Goal: Task Accomplishment & Management: Manage account settings

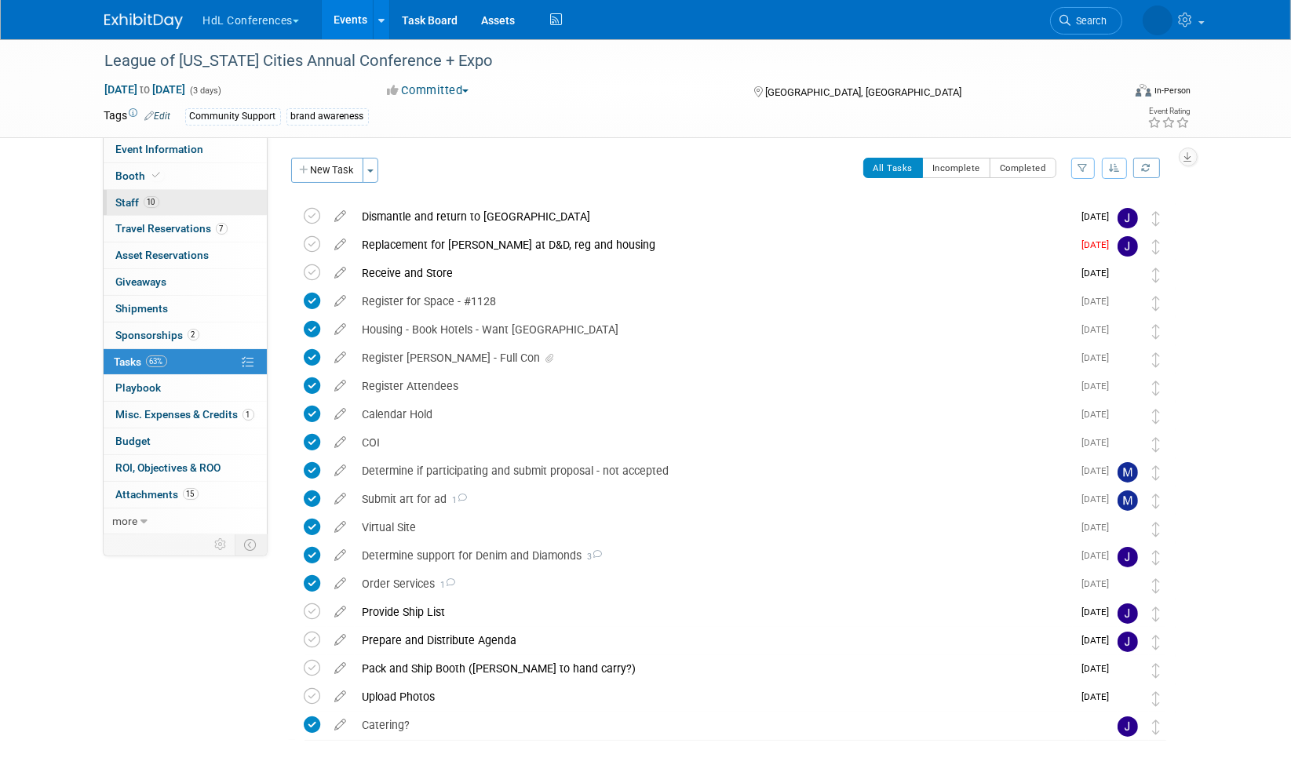
click at [119, 196] on span "Staff 10" at bounding box center [137, 202] width 43 height 13
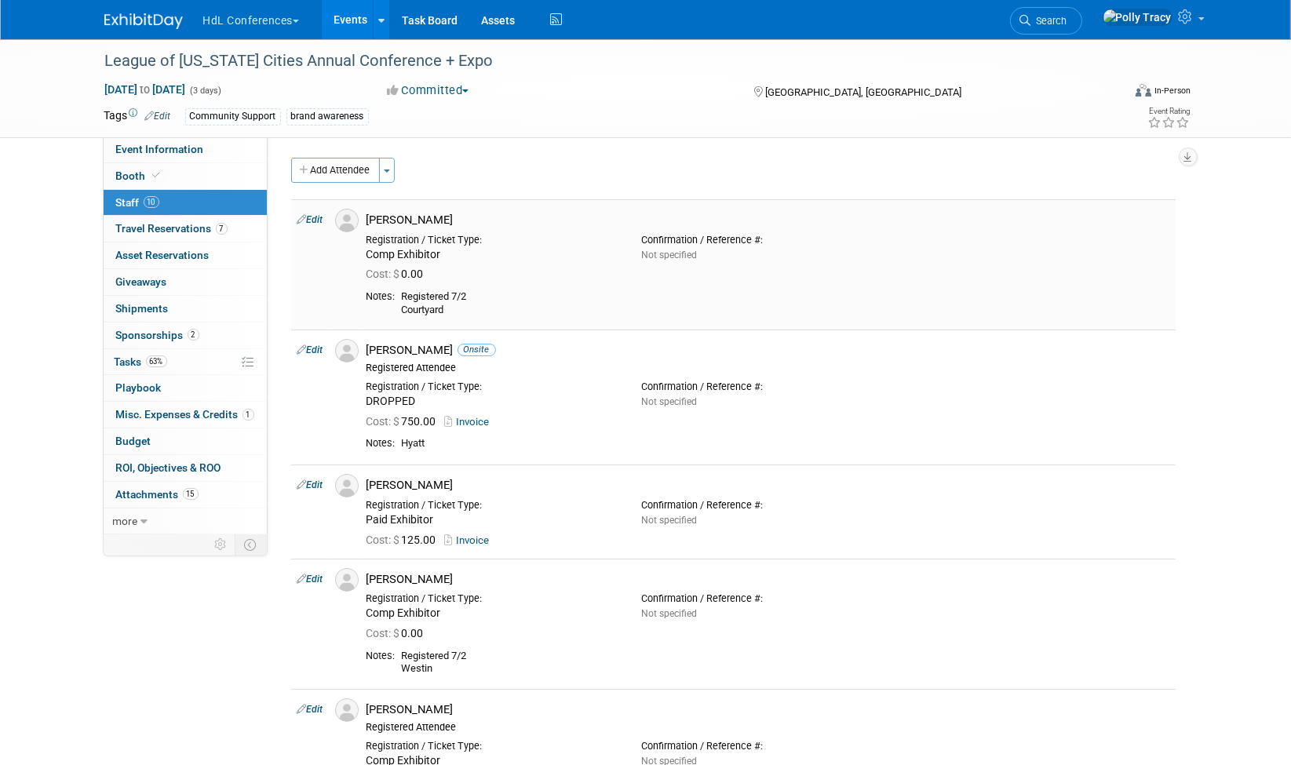
click at [317, 220] on link "Edit" at bounding box center [311, 219] width 26 height 11
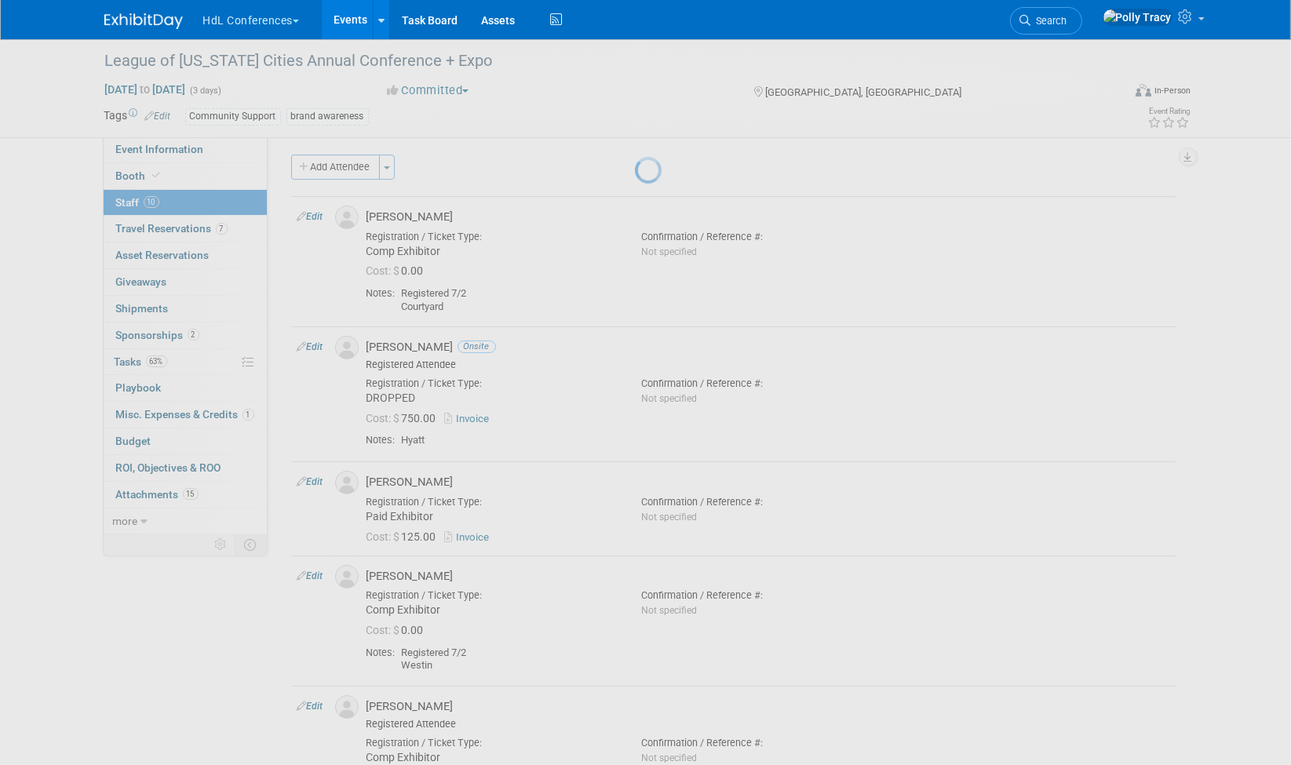
select select "f13019e8-4b58-4739-bc1e-b557bff4178d"
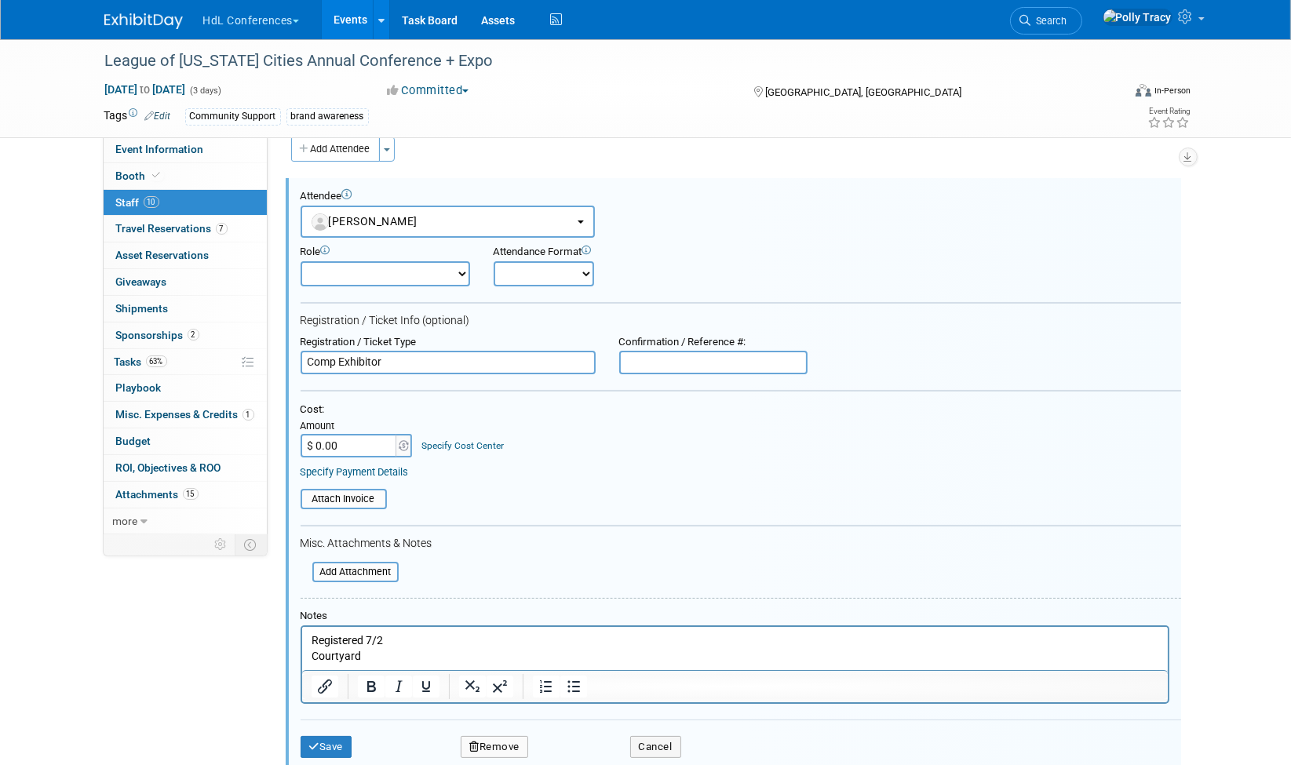
click at [431, 637] on p "Registered 7/2 Courtyard" at bounding box center [735, 648] width 848 height 31
click at [316, 655] on p "Upgrade Courtyard" at bounding box center [735, 664] width 848 height 31
click at [316, 656] on p "Upgrade Courtyard" at bounding box center [735, 664] width 848 height 31
click at [367, 695] on icon "Bold" at bounding box center [371, 695] width 9 height 11
click at [347, 754] on button "Save" at bounding box center [327, 756] width 52 height 22
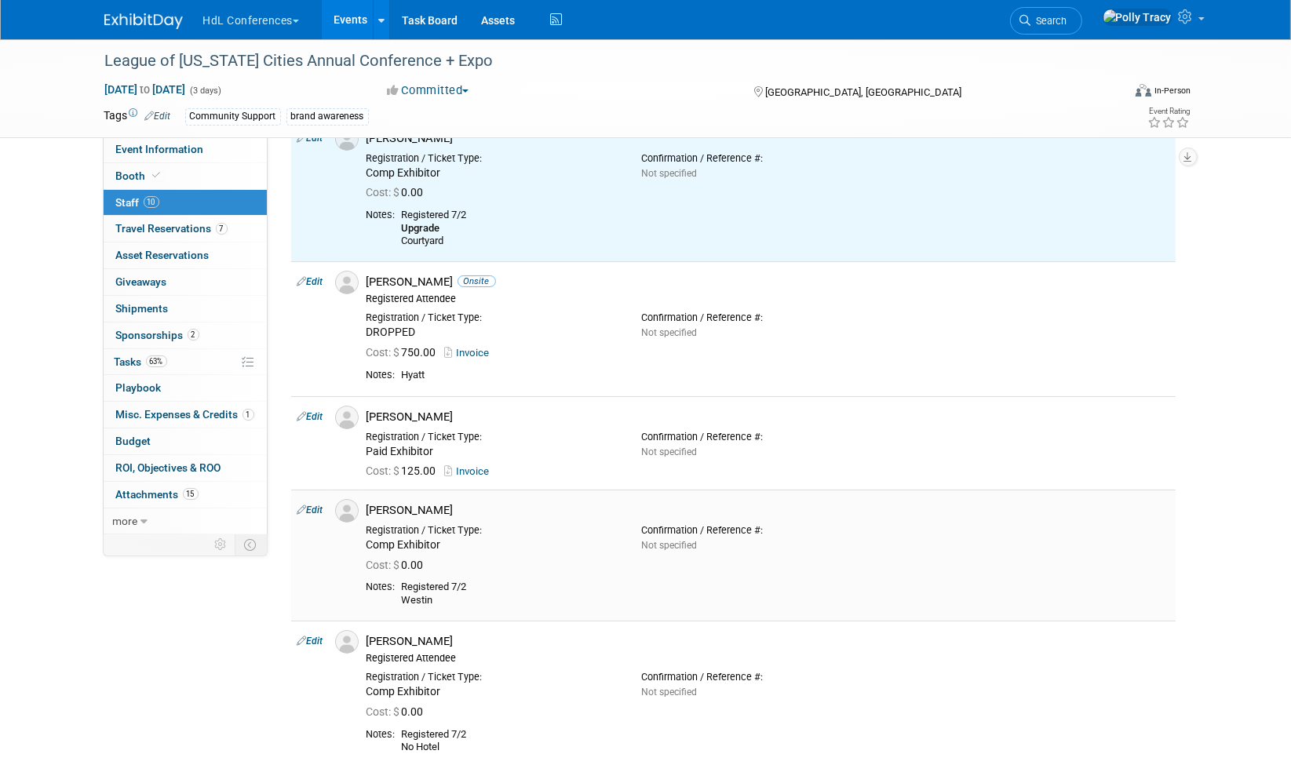
scroll to position [108, 0]
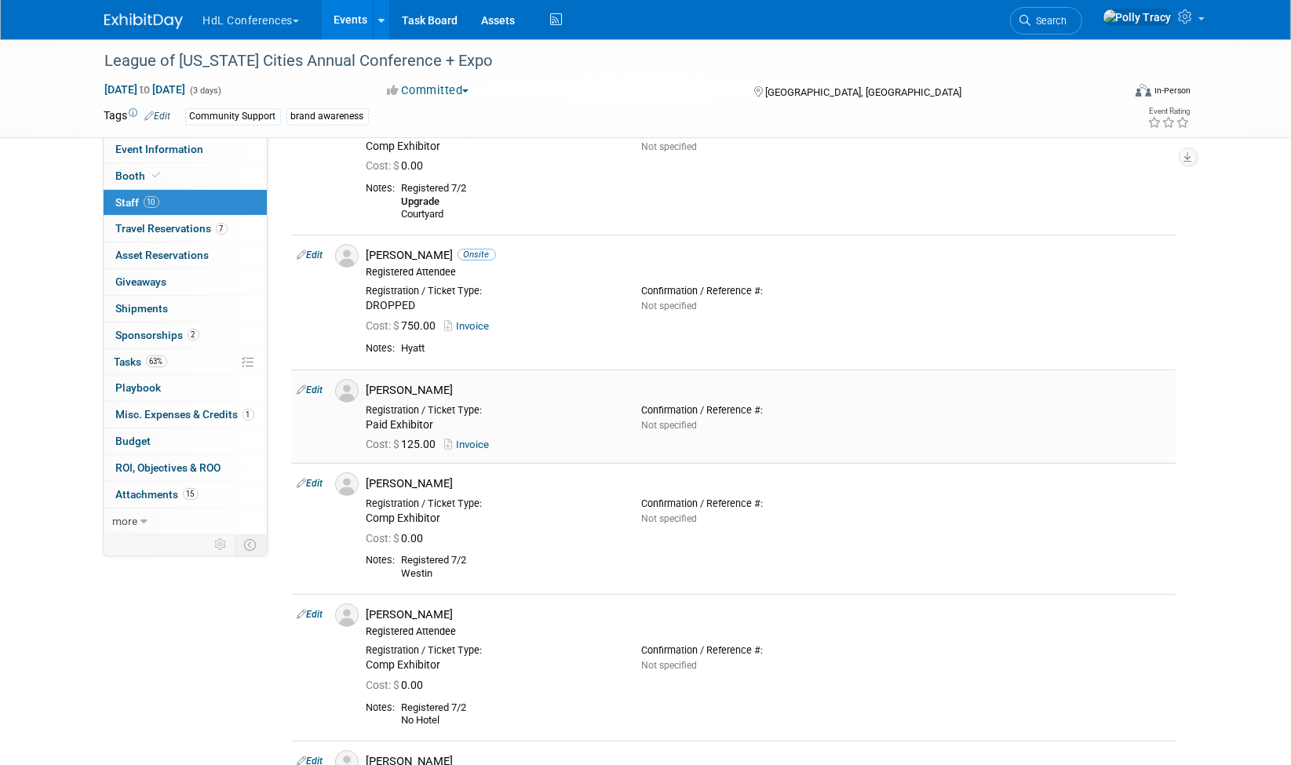
click at [318, 390] on link "Edit" at bounding box center [311, 390] width 26 height 11
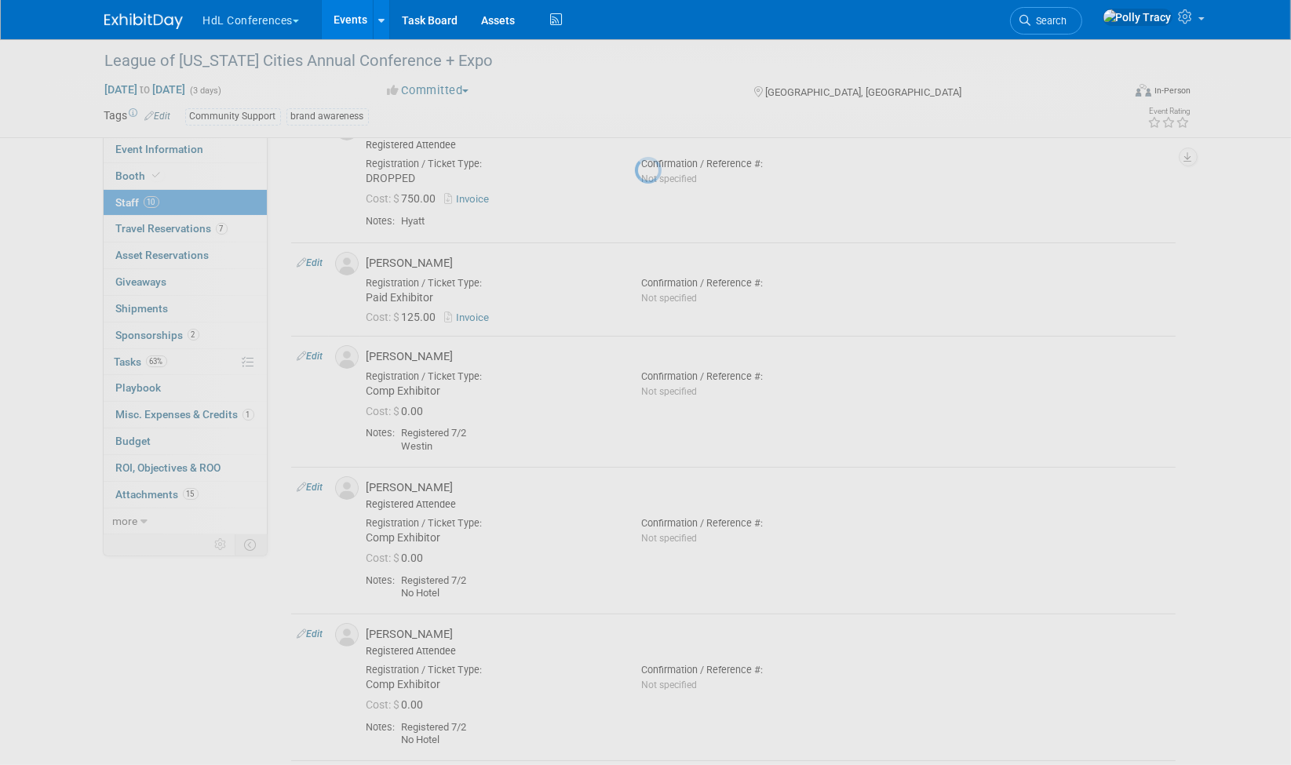
select select "a277dfc2-04ab-4554-a44d-7824d114003f"
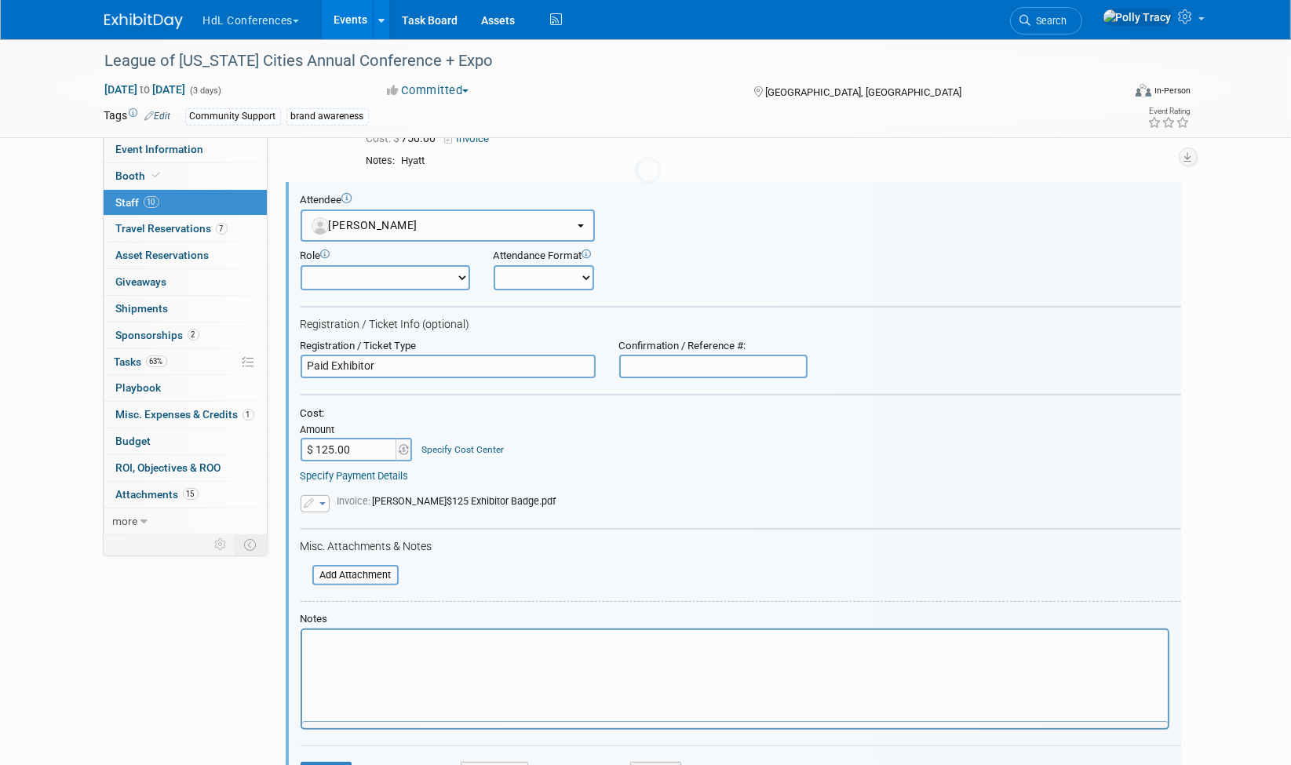
scroll to position [299, 0]
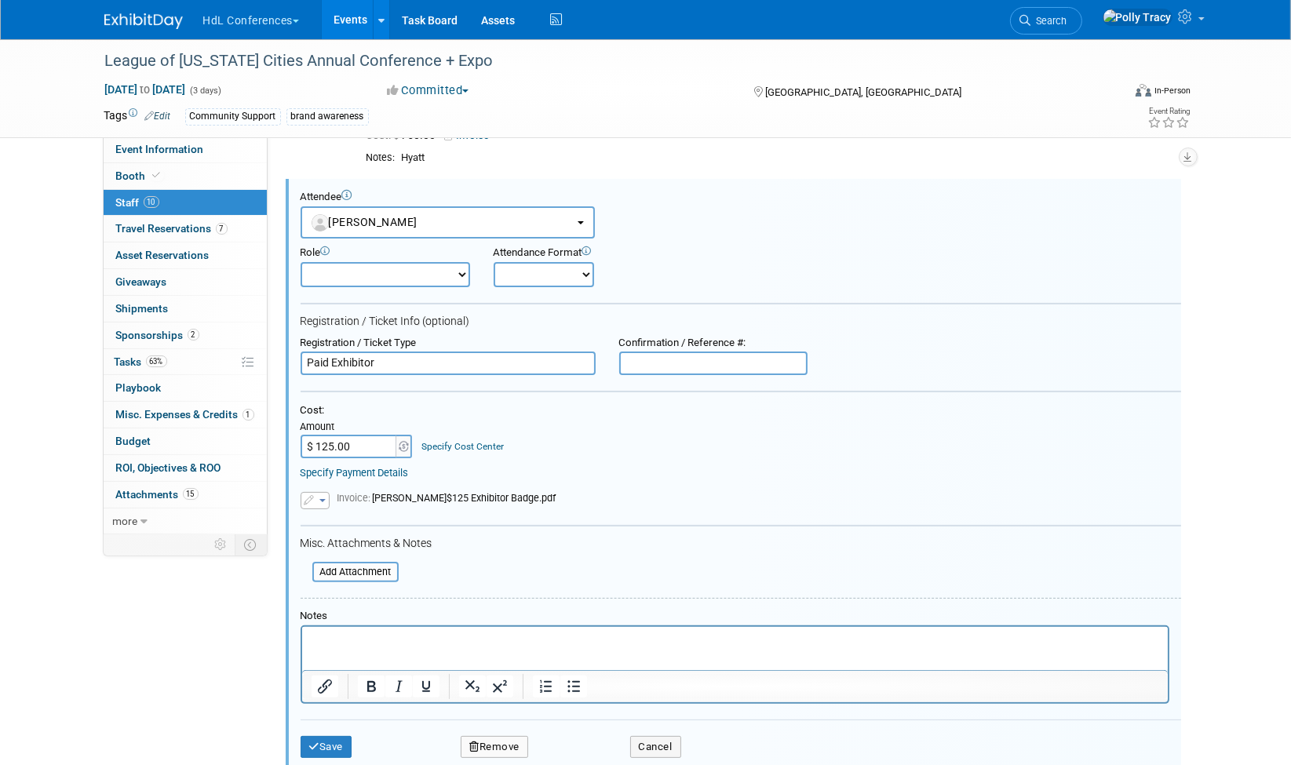
drag, startPoint x: 392, startPoint y: 363, endPoint x: 294, endPoint y: 352, distance: 98.0
click at [294, 352] on div "Registration / Ticket Type Paid Exhibitor" at bounding box center [448, 356] width 319 height 39
drag, startPoint x: 429, startPoint y: 356, endPoint x: 129, endPoint y: 311, distance: 303.3
click at [127, 313] on div "Event Information Event Info Booth Booth 10 Staff 10 Staff 7 Travel Reservation…" at bounding box center [646, 755] width 1107 height 2030
type input "Exhibitor"
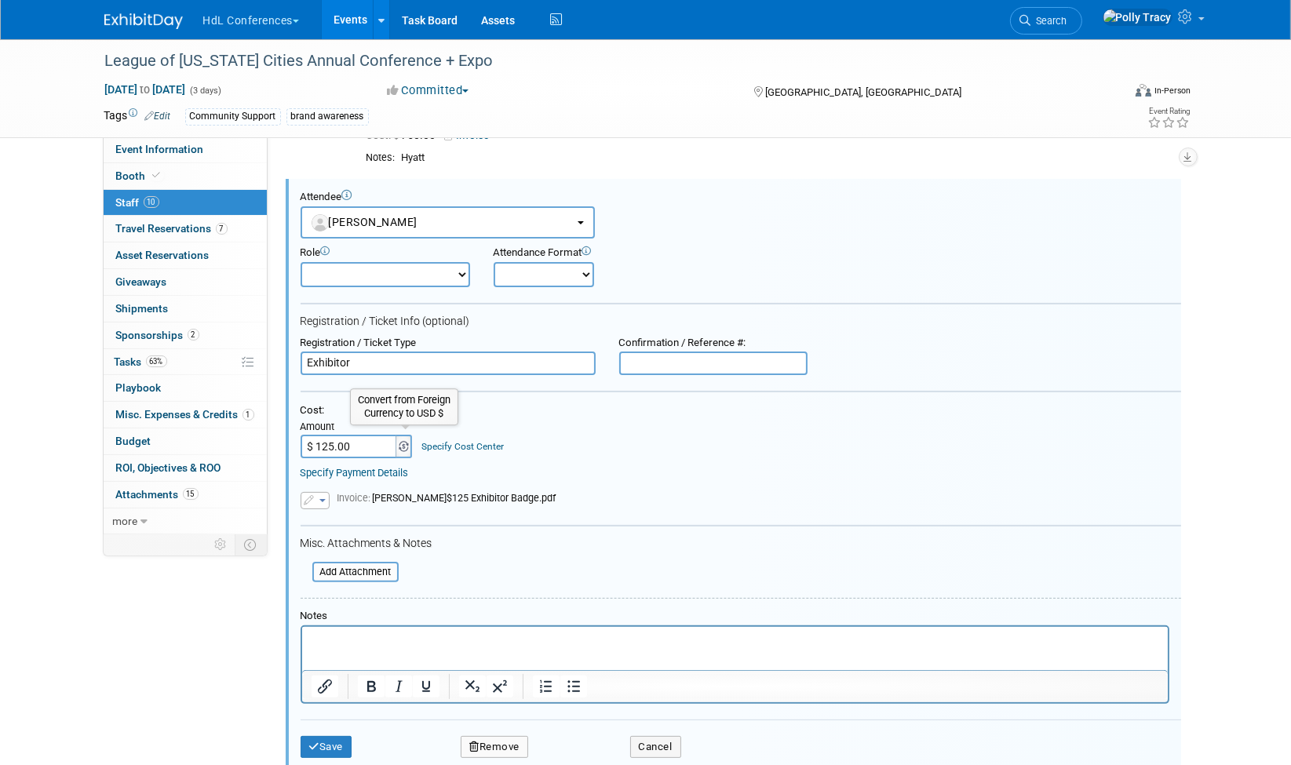
click at [400, 447] on span at bounding box center [404, 447] width 17 height 24
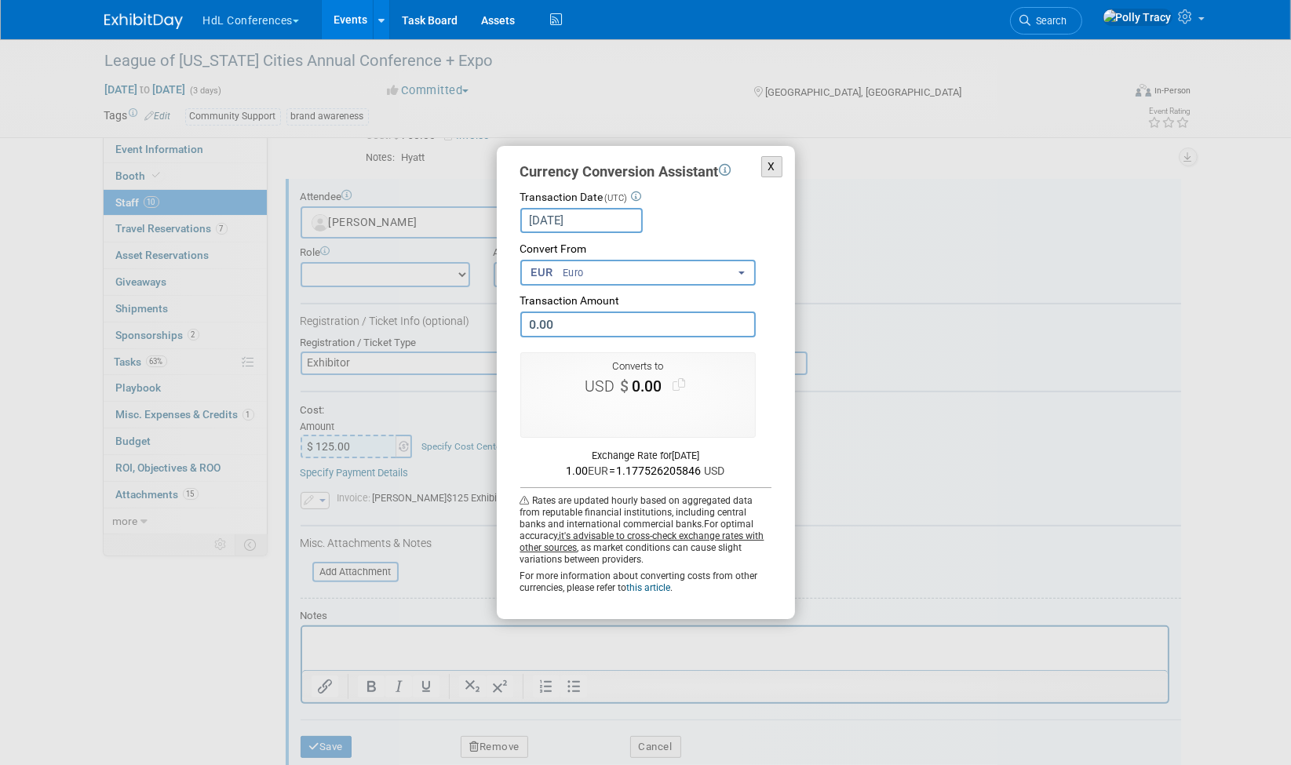
click at [780, 166] on button "X" at bounding box center [772, 166] width 22 height 21
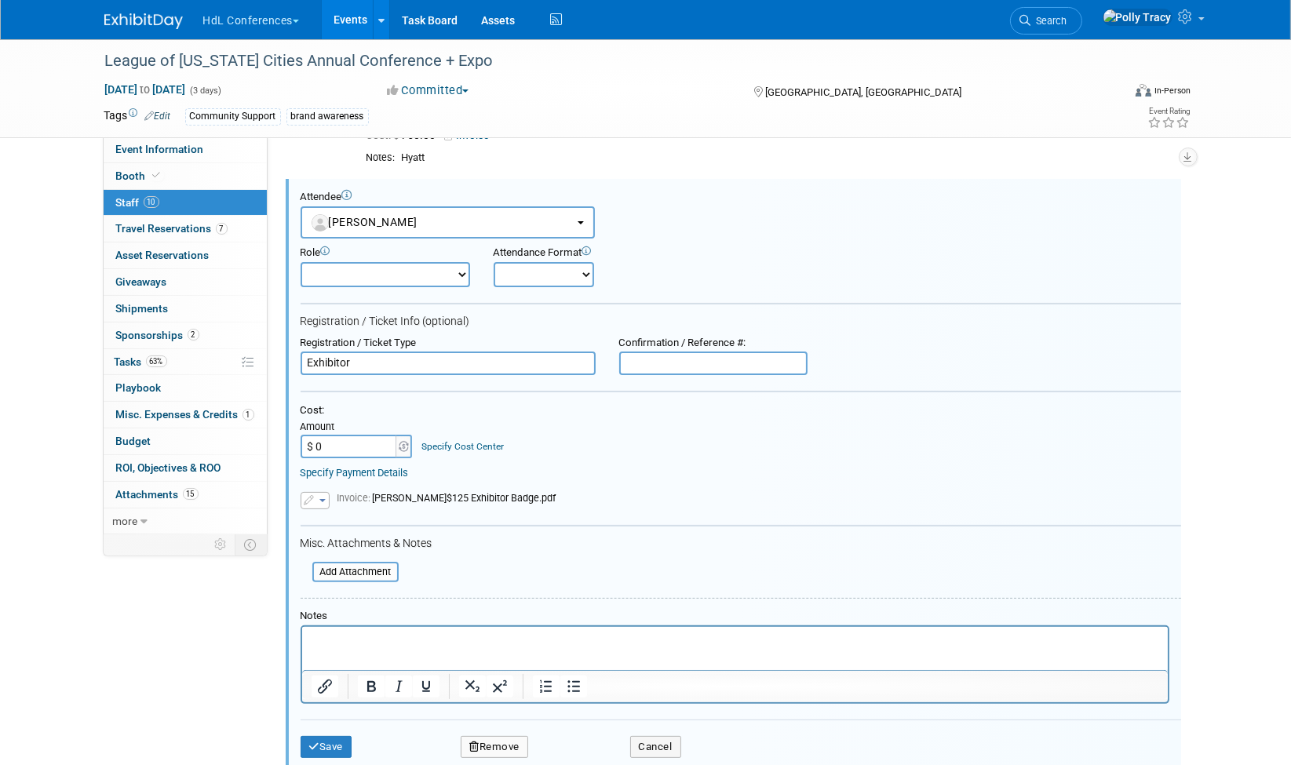
type input "$ 0.00"
click at [408, 644] on p "Rich Text Area. Press ALT-0 for help." at bounding box center [735, 641] width 848 height 16
click at [330, 737] on button "Save" at bounding box center [327, 747] width 52 height 22
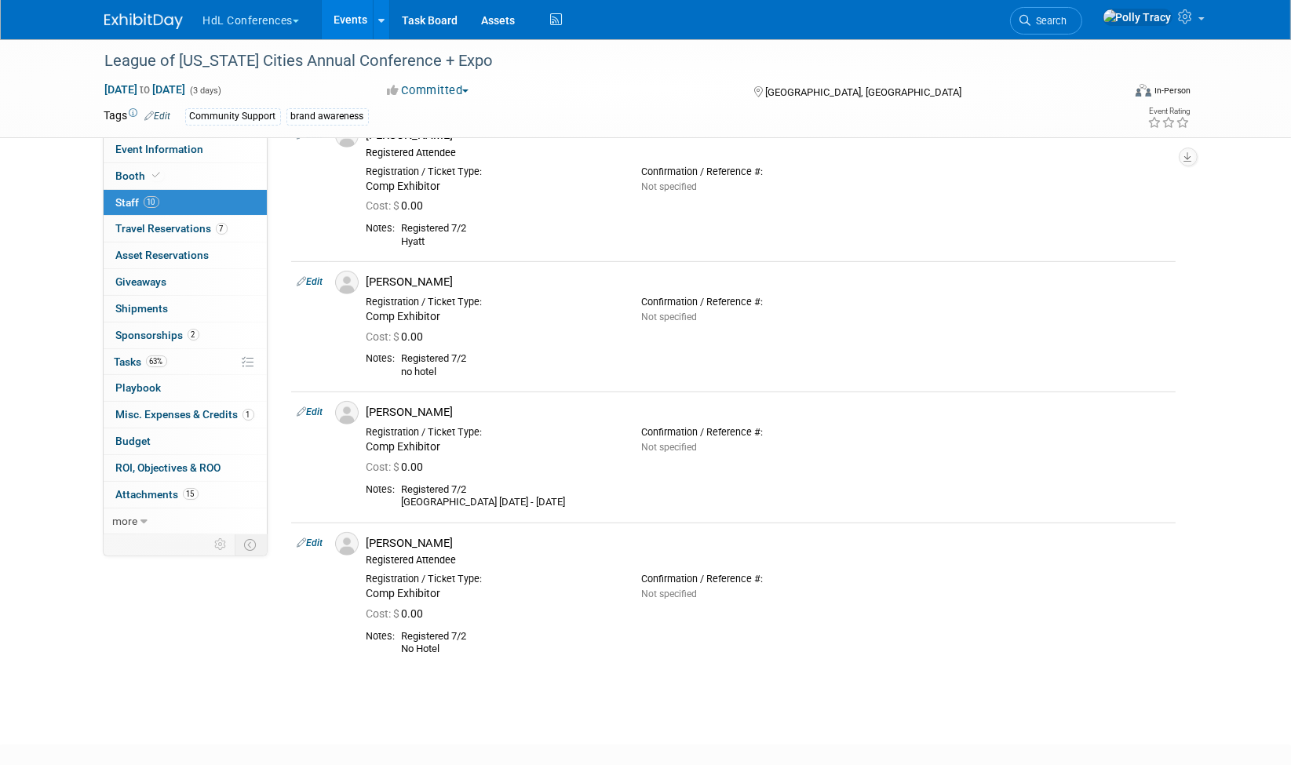
scroll to position [910, 0]
click at [319, 538] on link "Edit" at bounding box center [311, 540] width 26 height 11
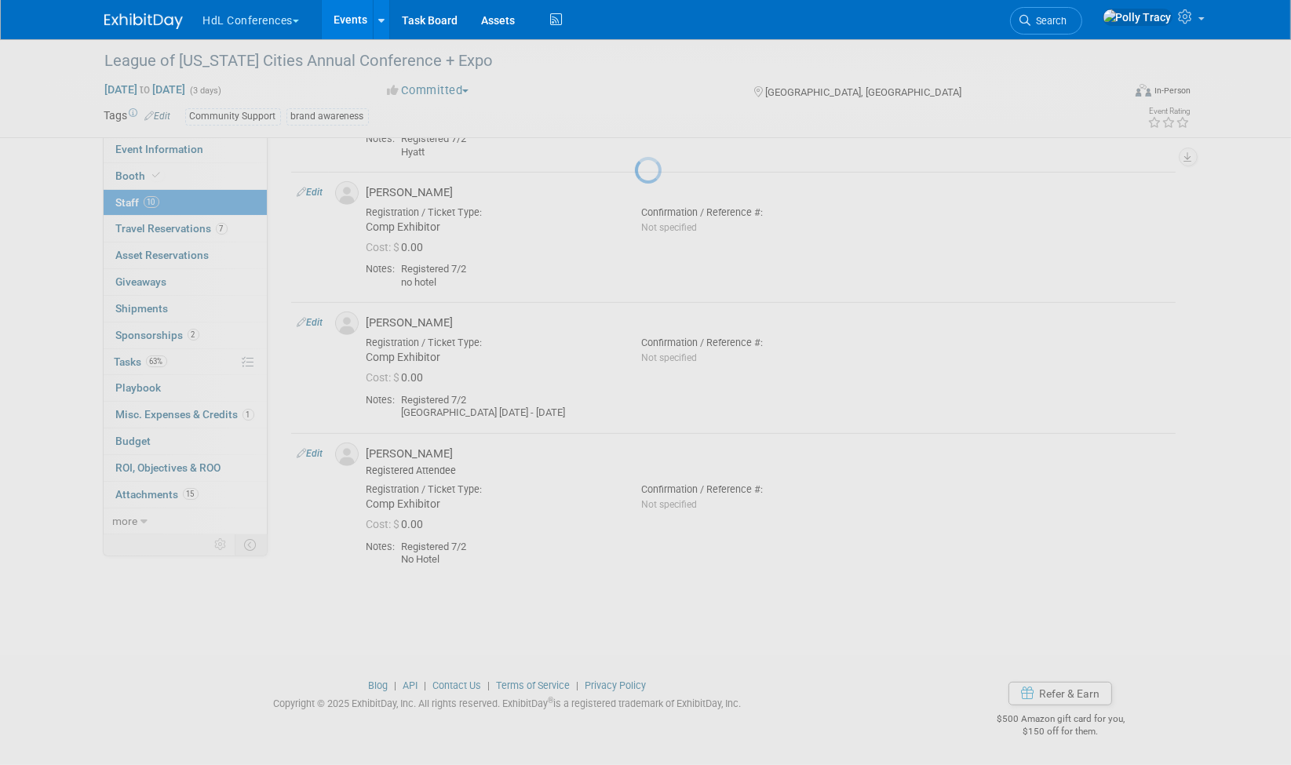
select select "22d9e173-fb5e-498d-b092-1a75e5ca4a72"
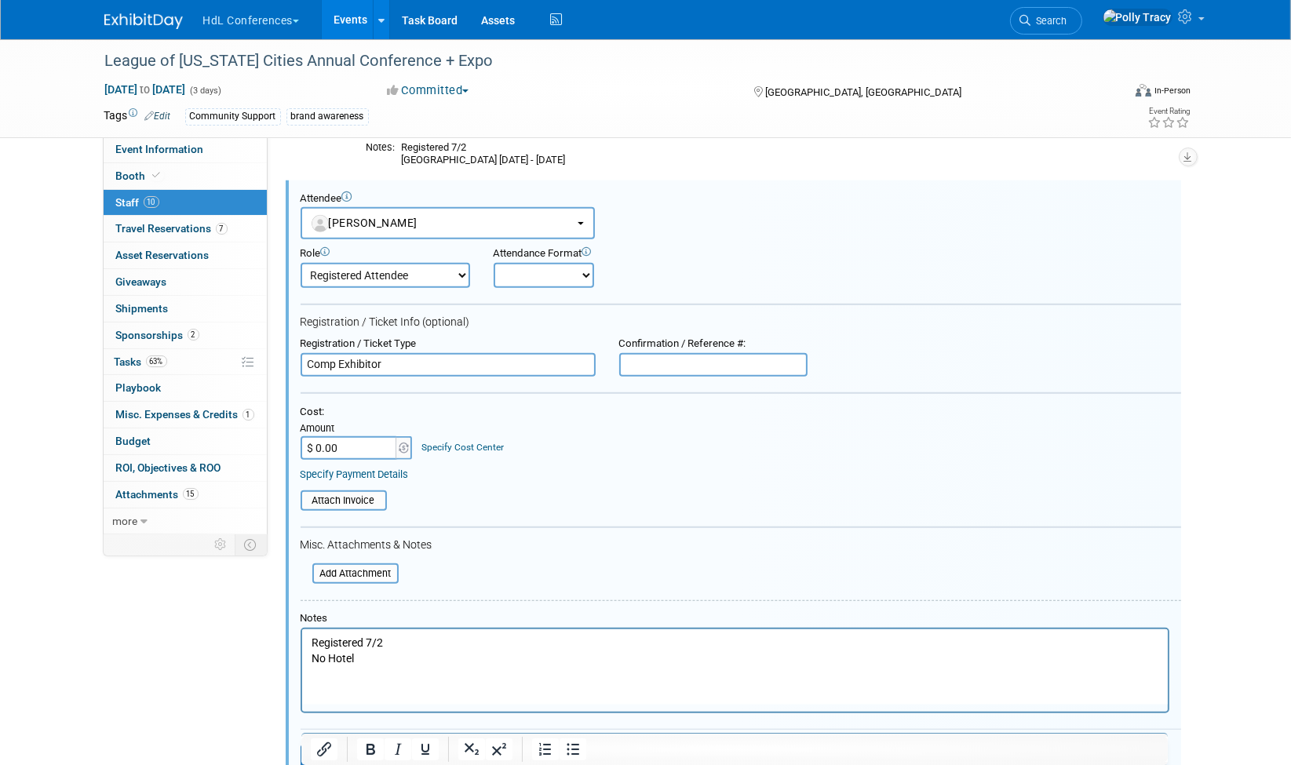
scroll to position [0, 0]
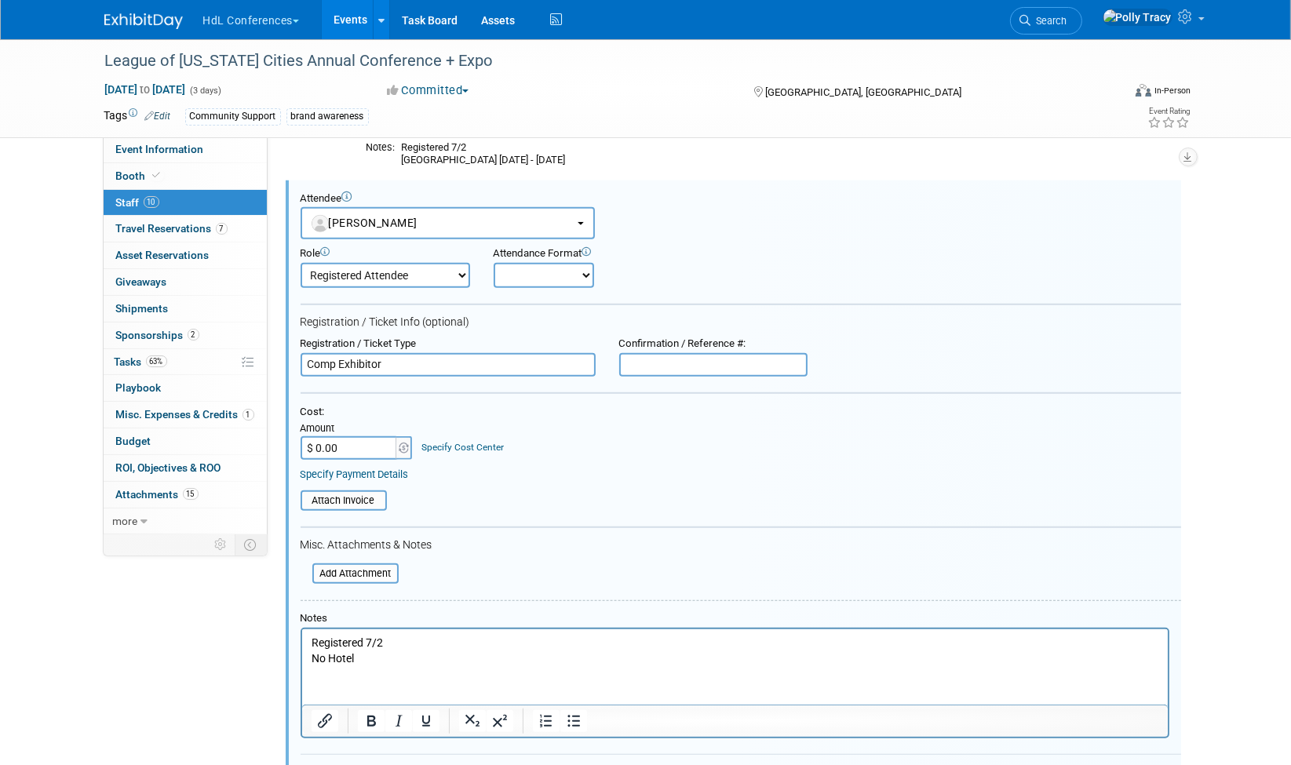
click at [434, 638] on p "Registered 7/2 No Hotel" at bounding box center [735, 650] width 848 height 31
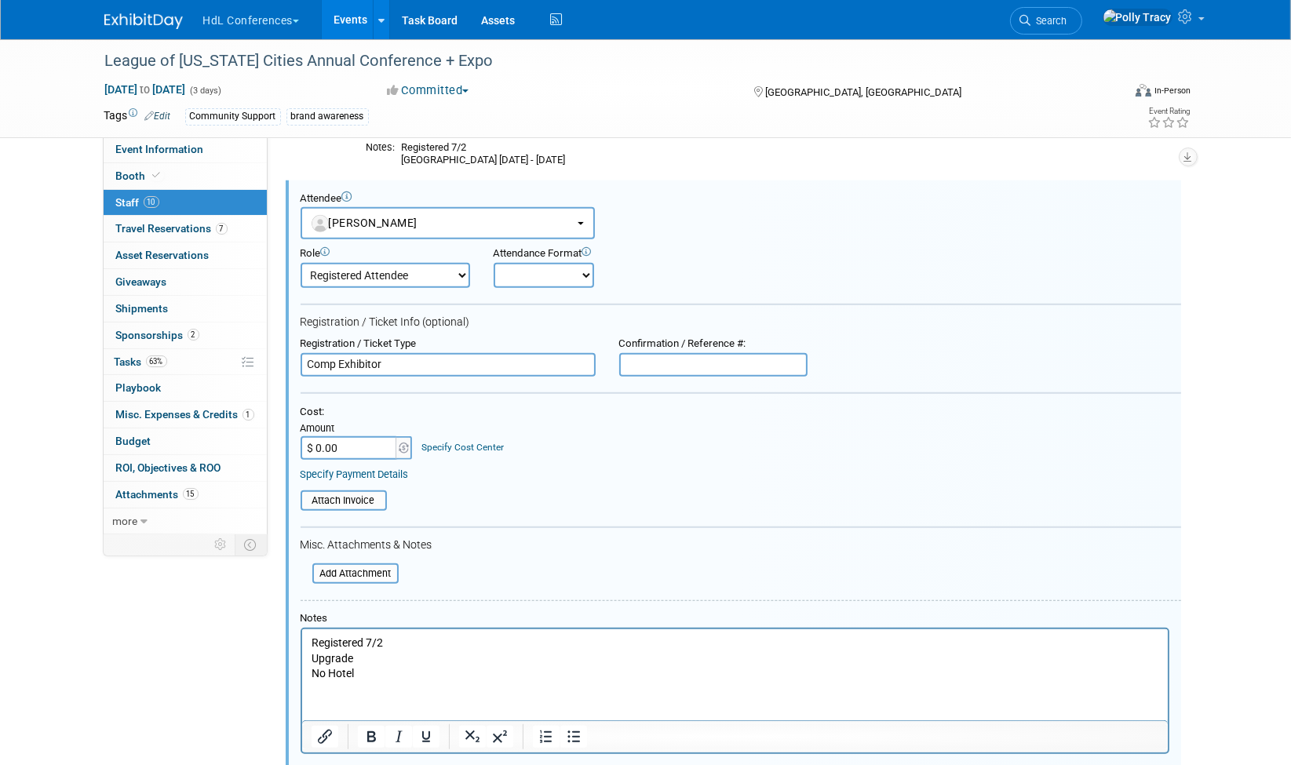
click at [334, 656] on p "Upgrade No Hotel" at bounding box center [735, 666] width 848 height 31
click at [334, 657] on p "Upgrade No Hotel" at bounding box center [735, 666] width 848 height 31
click at [372, 731] on icon "Bold" at bounding box center [370, 737] width 19 height 19
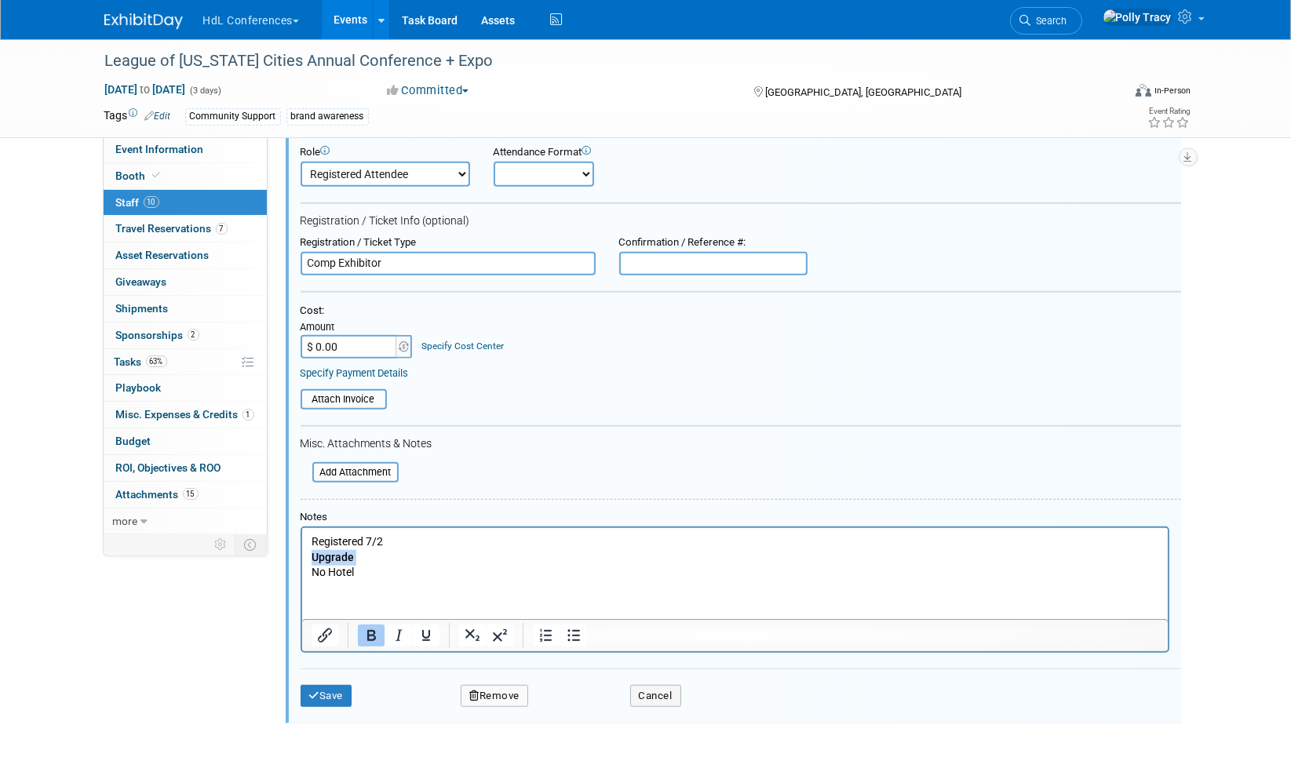
scroll to position [1424, 0]
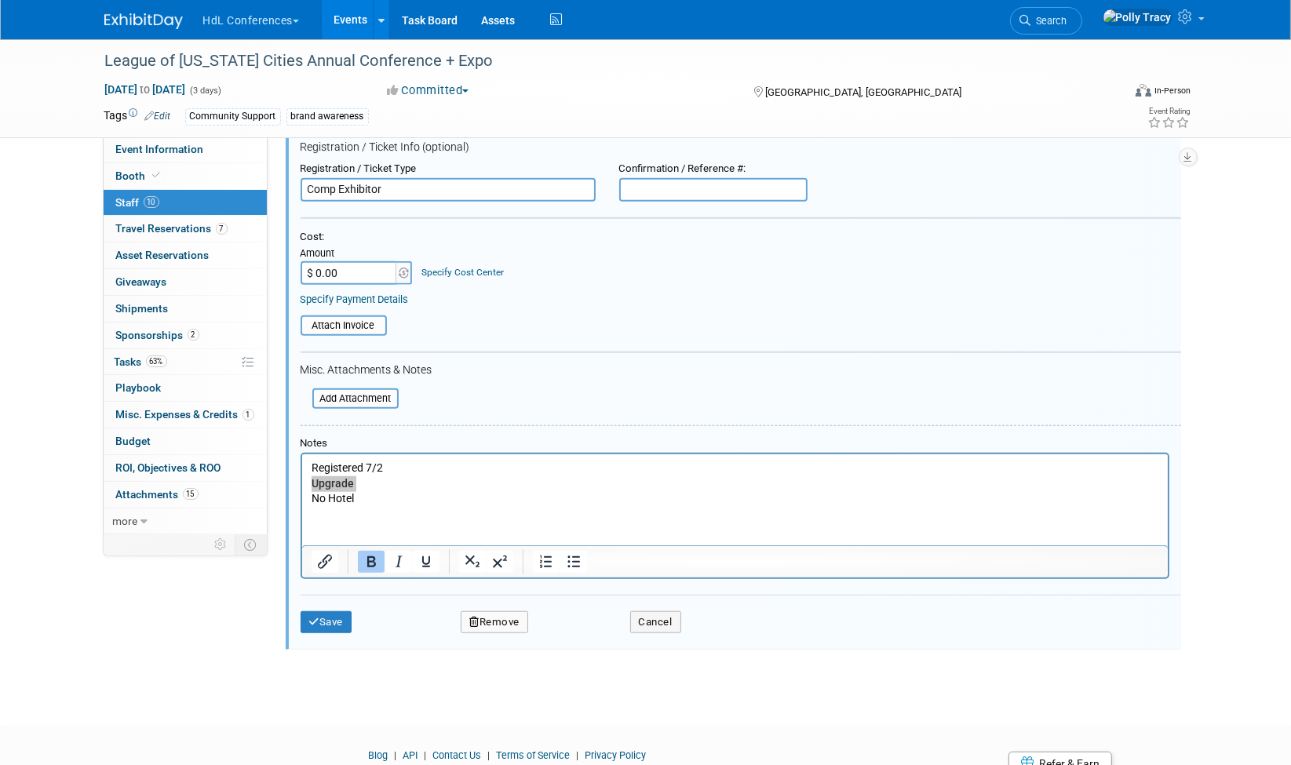
click at [312, 601] on div "Save Remove Cancel" at bounding box center [741, 620] width 881 height 50
click at [327, 619] on button "Save" at bounding box center [327, 623] width 52 height 22
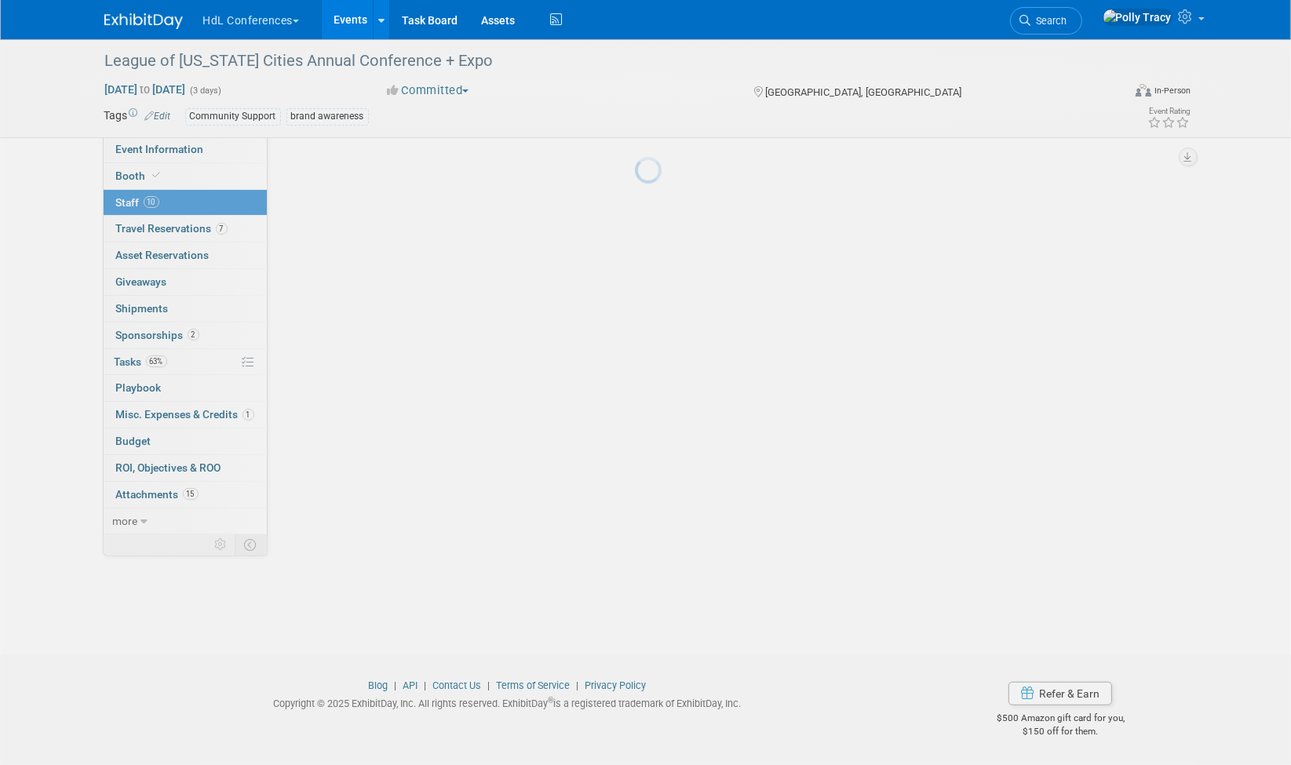
scroll to position [1006, 0]
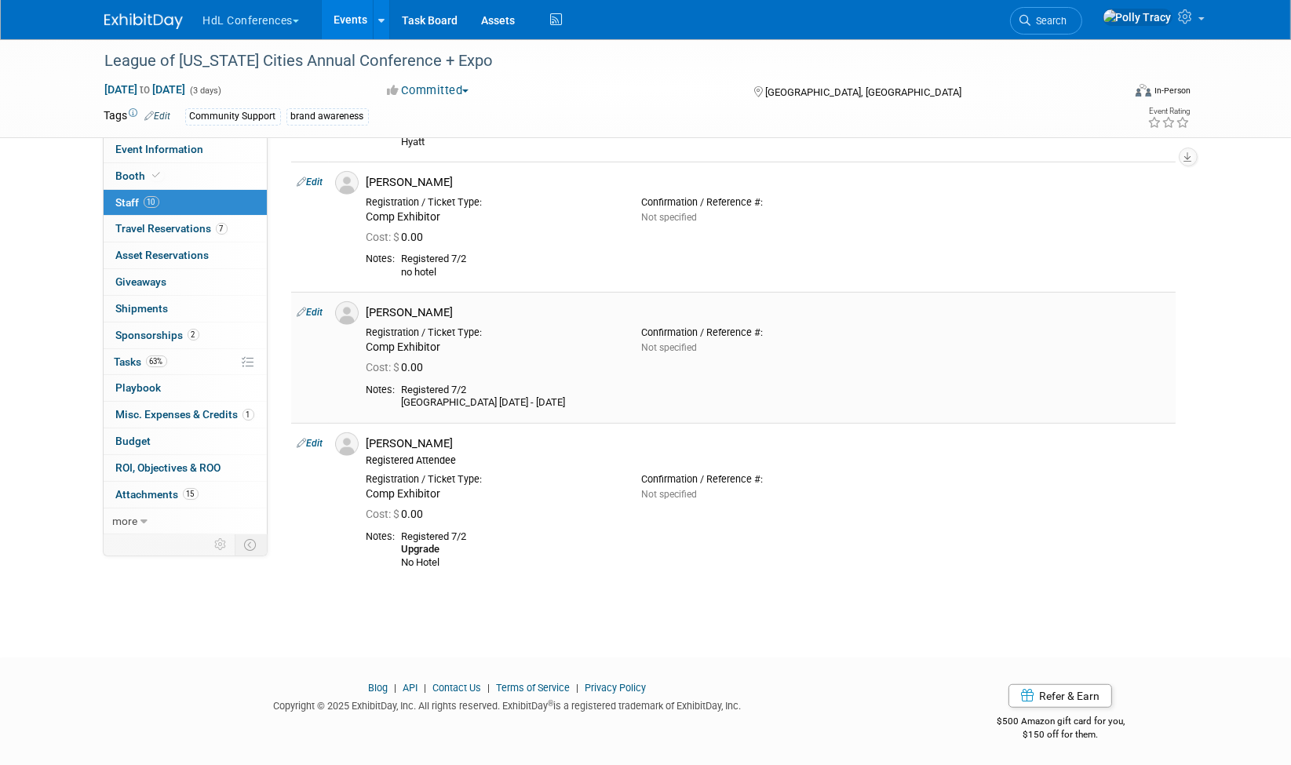
click at [320, 314] on link "Edit" at bounding box center [311, 312] width 26 height 11
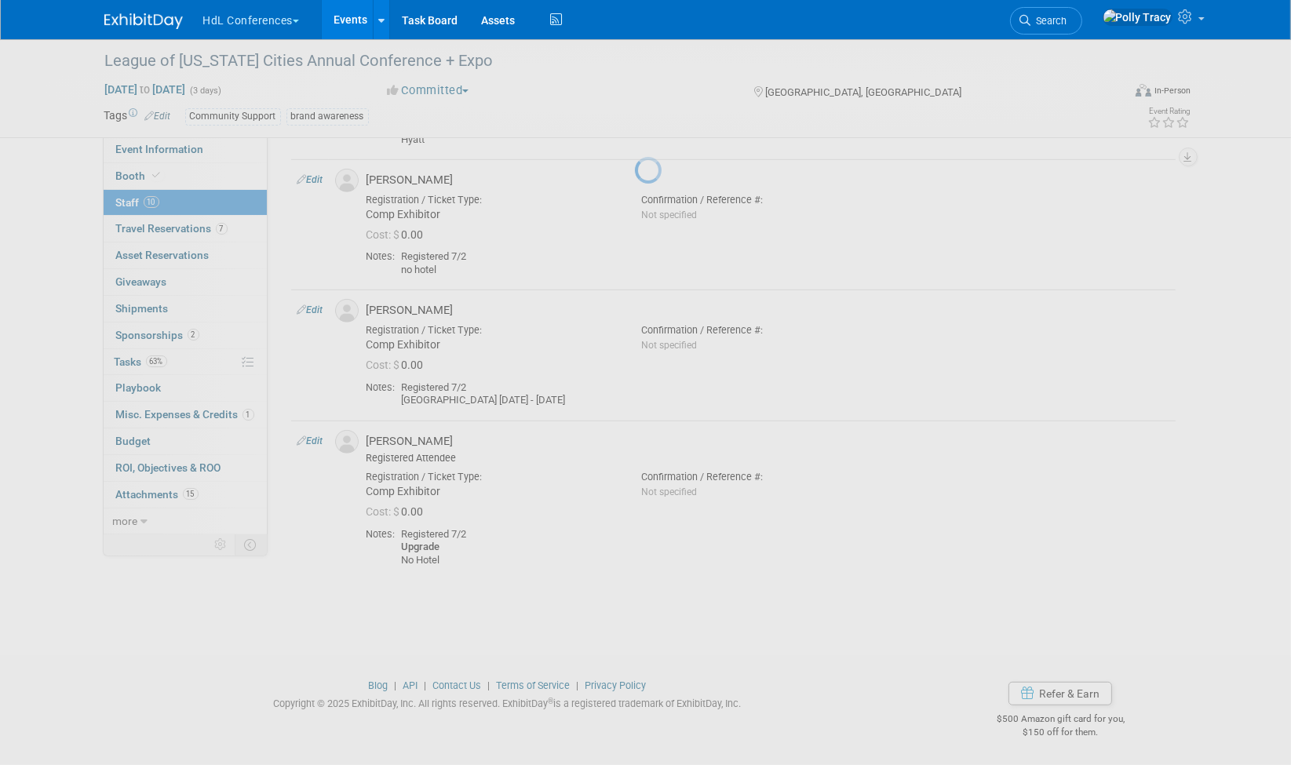
select select "c4075701-ac78-4f6c-9aaf-33bec22c00b3"
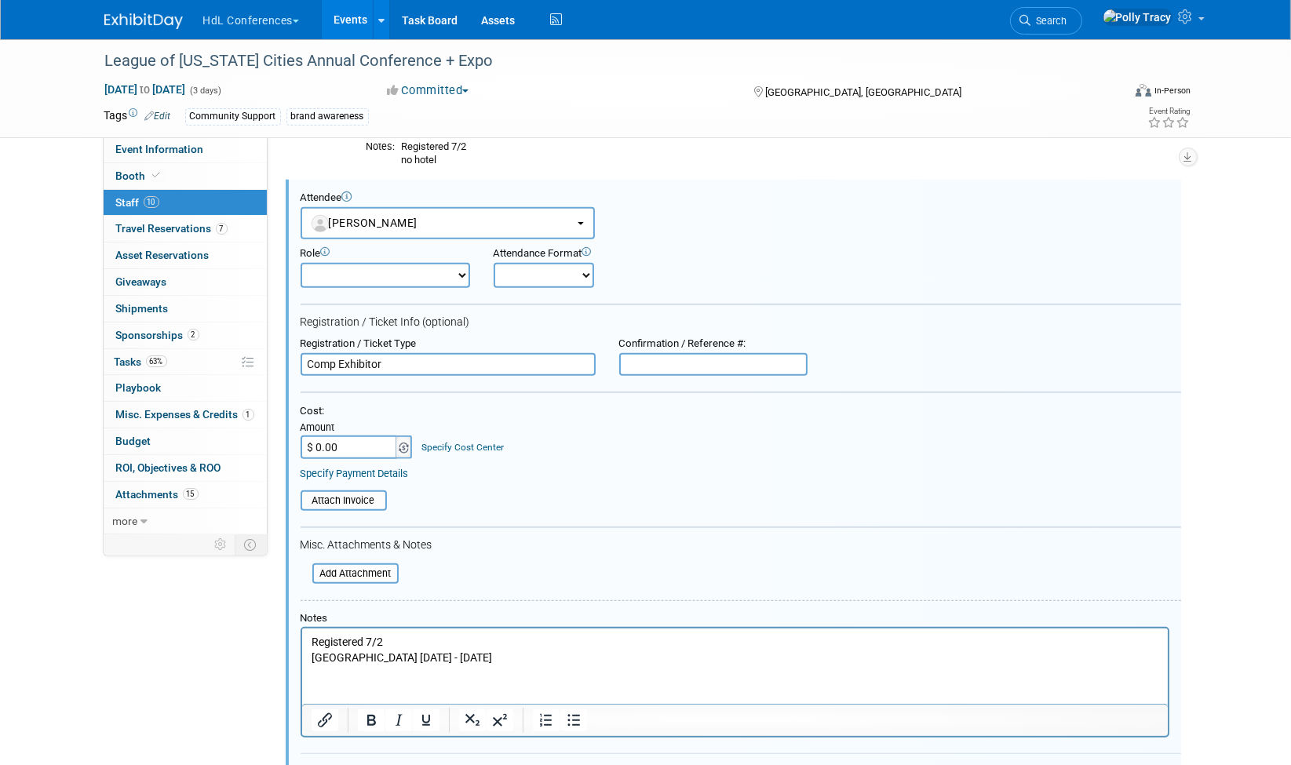
scroll to position [0, 0]
click at [397, 640] on p "Registered 7/2 [GEOGRAPHIC_DATA] [DATE] - [DATE]" at bounding box center [735, 650] width 848 height 31
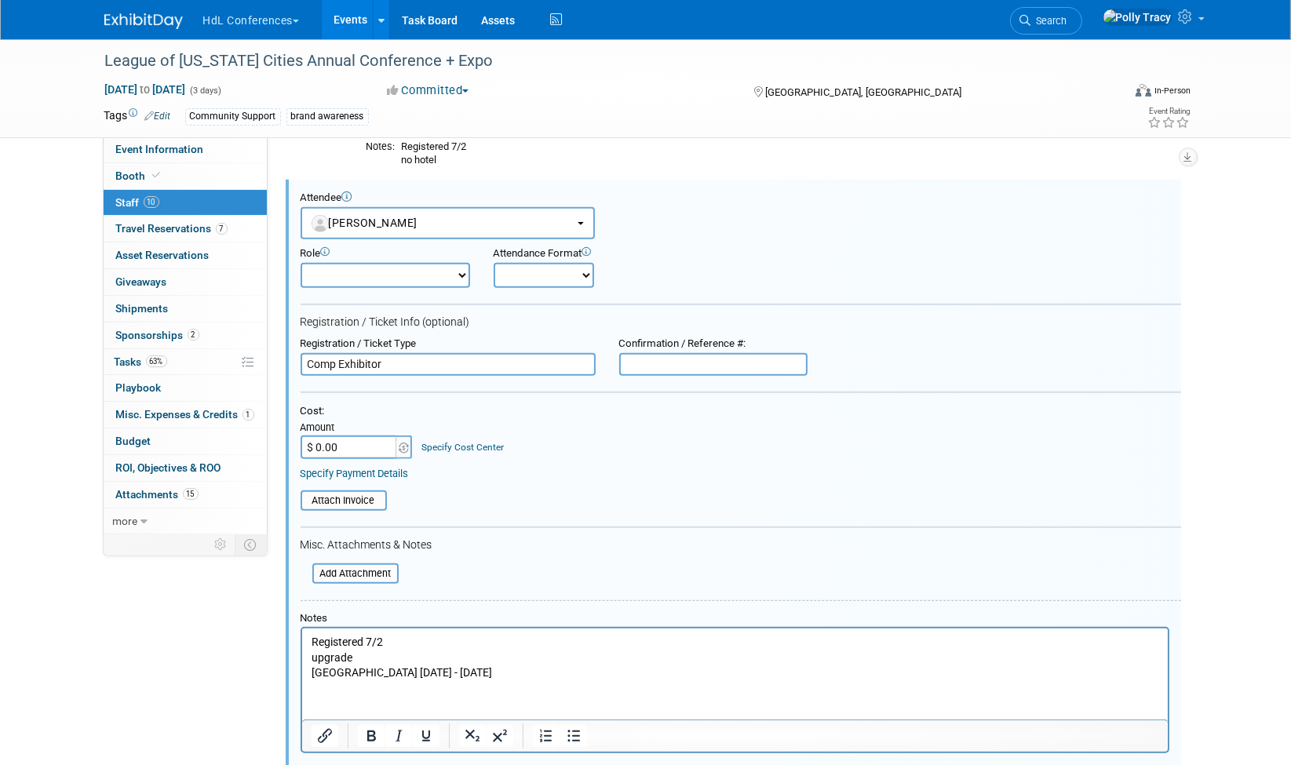
click at [340, 652] on p "upgrade [GEOGRAPHIC_DATA] [DATE] - [DATE]" at bounding box center [735, 666] width 848 height 31
click at [339, 652] on p "upgrade [GEOGRAPHIC_DATA] [DATE] - [DATE]" at bounding box center [735, 666] width 848 height 31
click at [371, 731] on icon "Bold" at bounding box center [371, 736] width 9 height 11
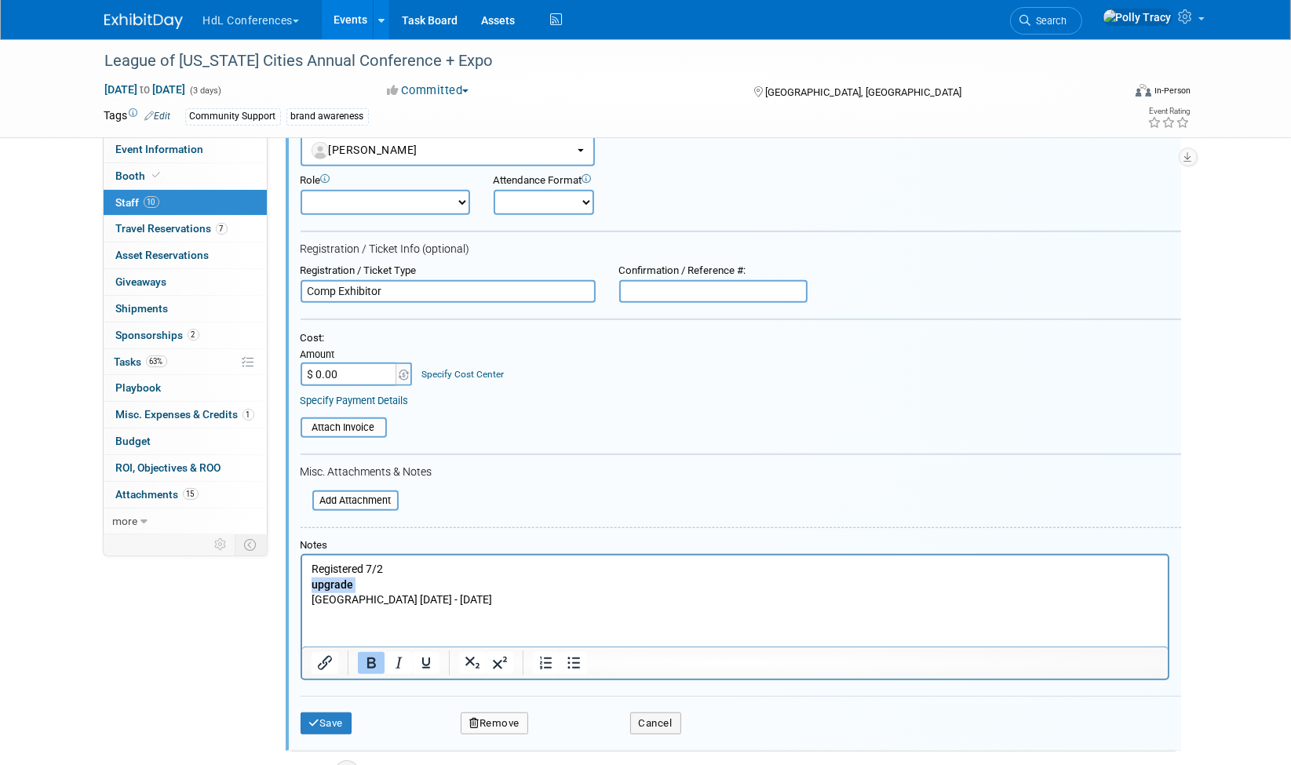
scroll to position [1294, 0]
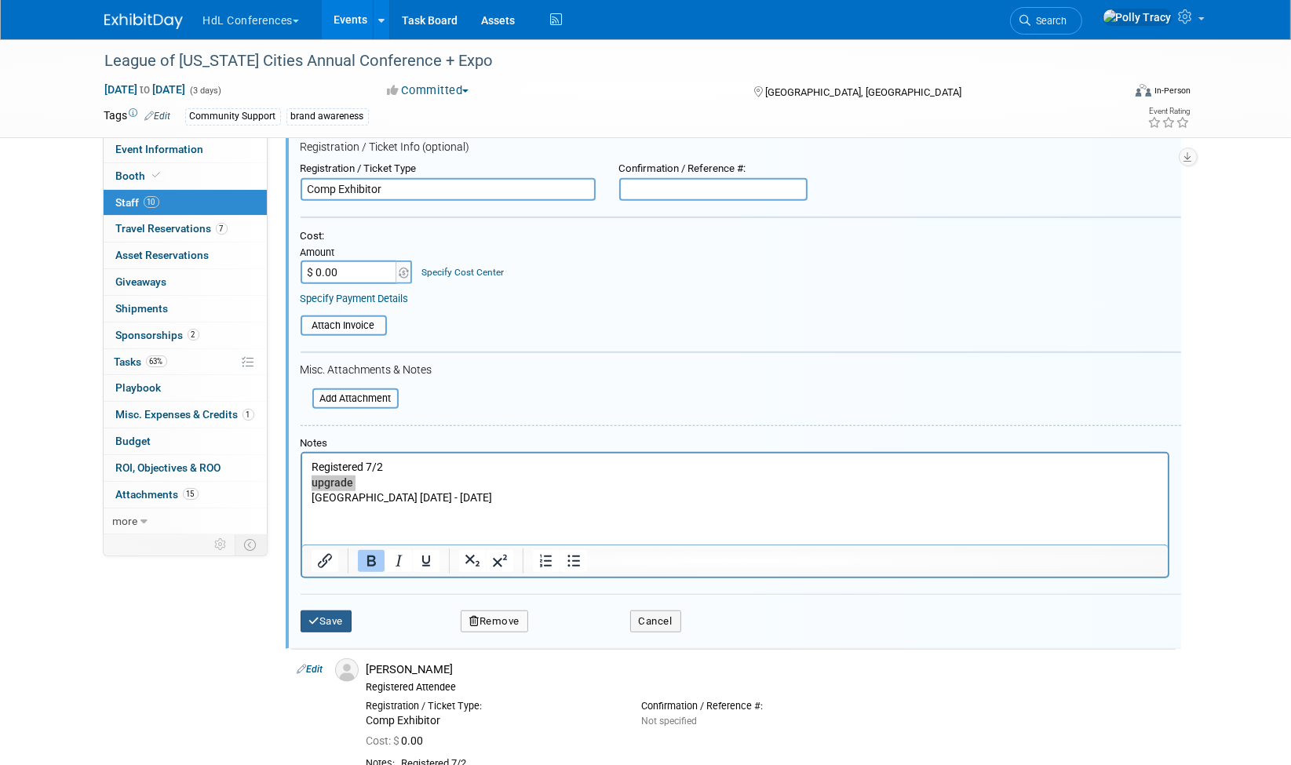
click at [330, 612] on button "Save" at bounding box center [327, 622] width 52 height 22
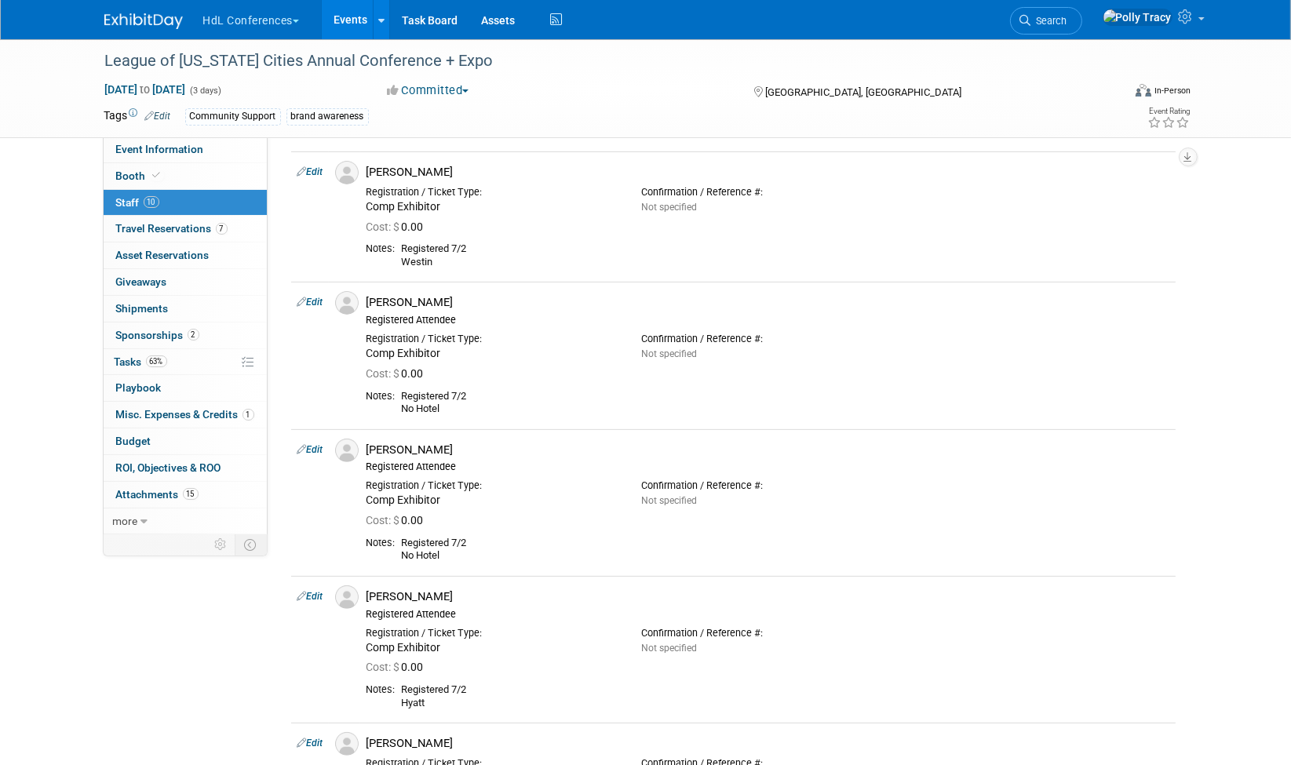
scroll to position [408, 0]
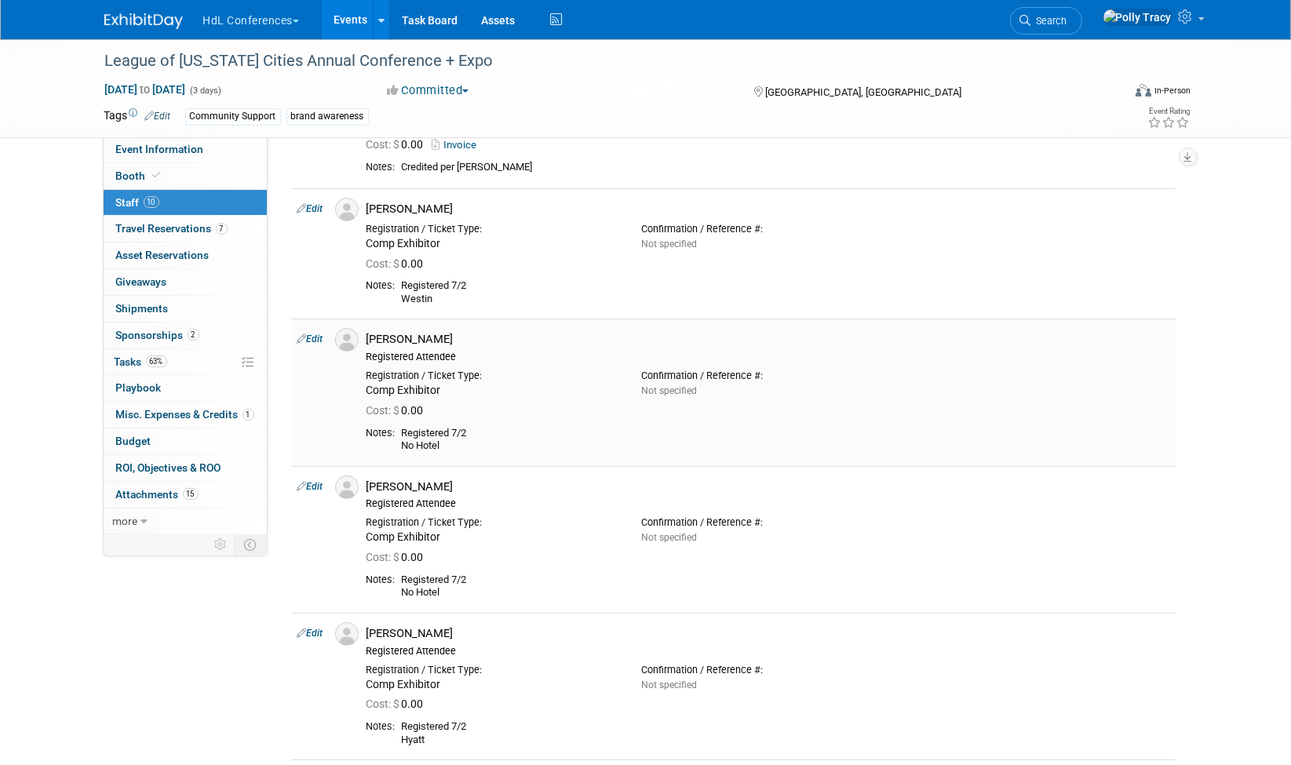
click at [316, 342] on link "Edit" at bounding box center [311, 339] width 26 height 11
select select "de80a1da-0be2-4c2f-aff1-f17b9ab8e84c"
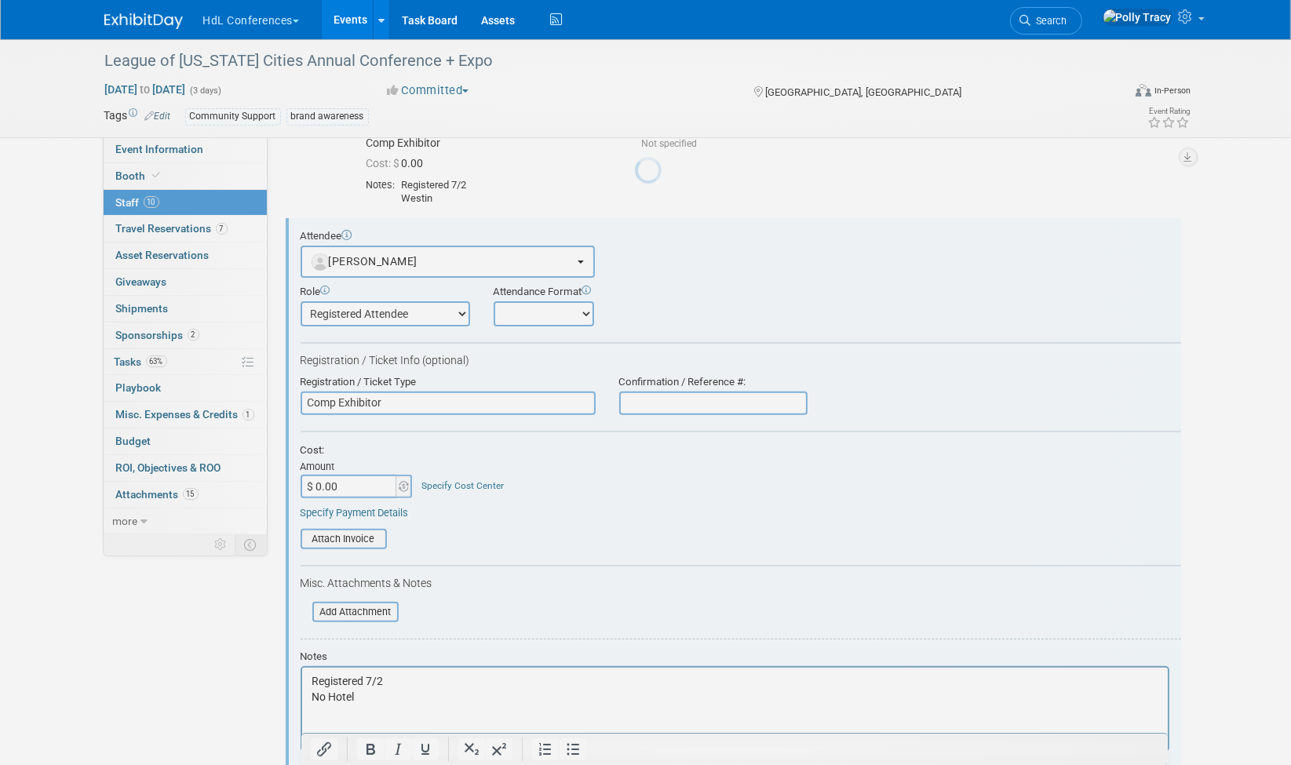
scroll to position [548, 0]
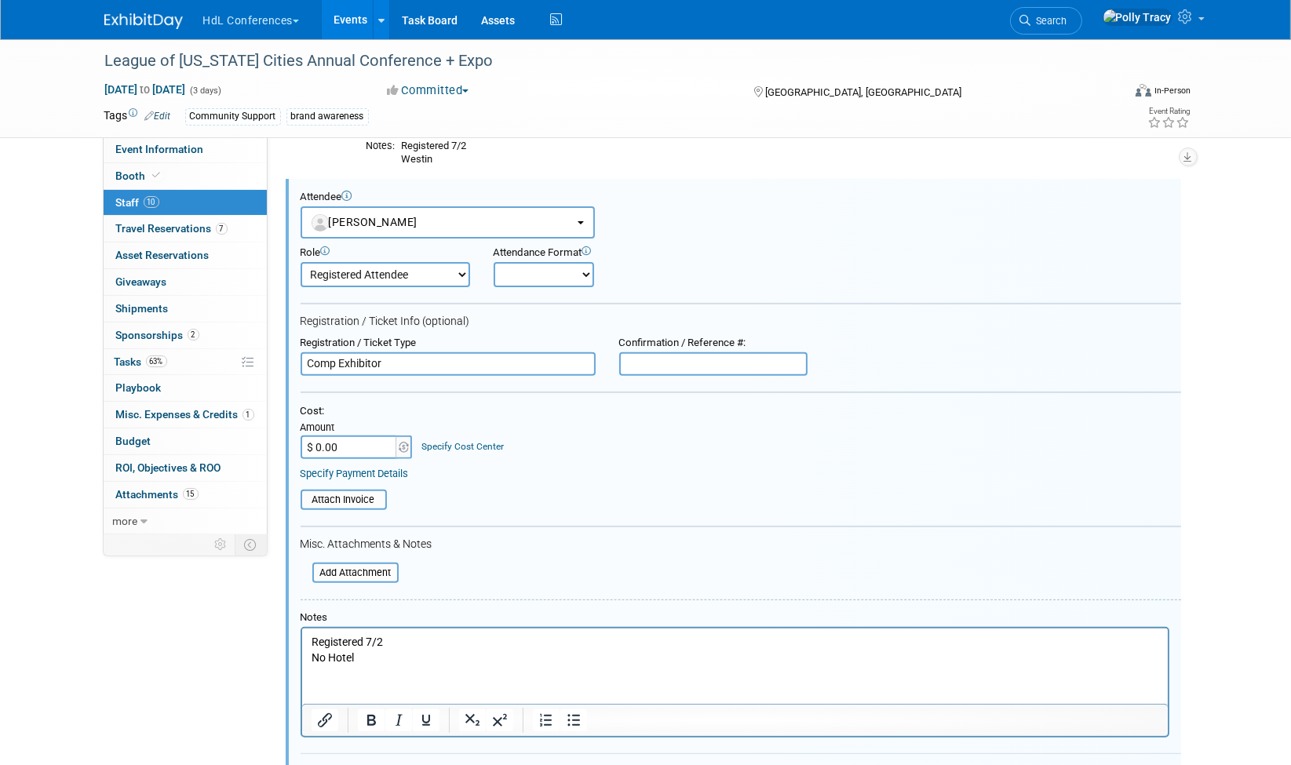
click at [405, 642] on p "Registered 7/2 No Hotel" at bounding box center [735, 649] width 848 height 31
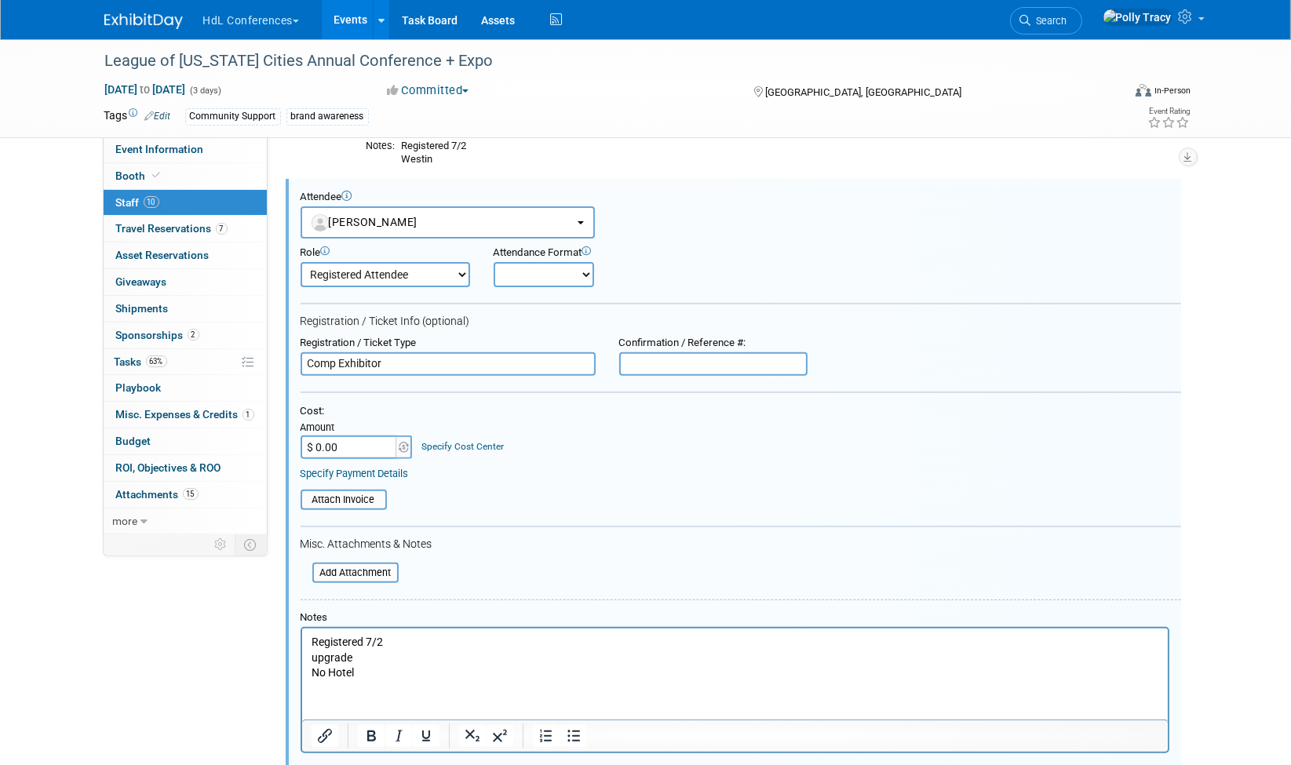
click at [326, 659] on p "upgrade No Hotel" at bounding box center [735, 665] width 848 height 31
click at [373, 728] on icon "Bold" at bounding box center [370, 736] width 19 height 19
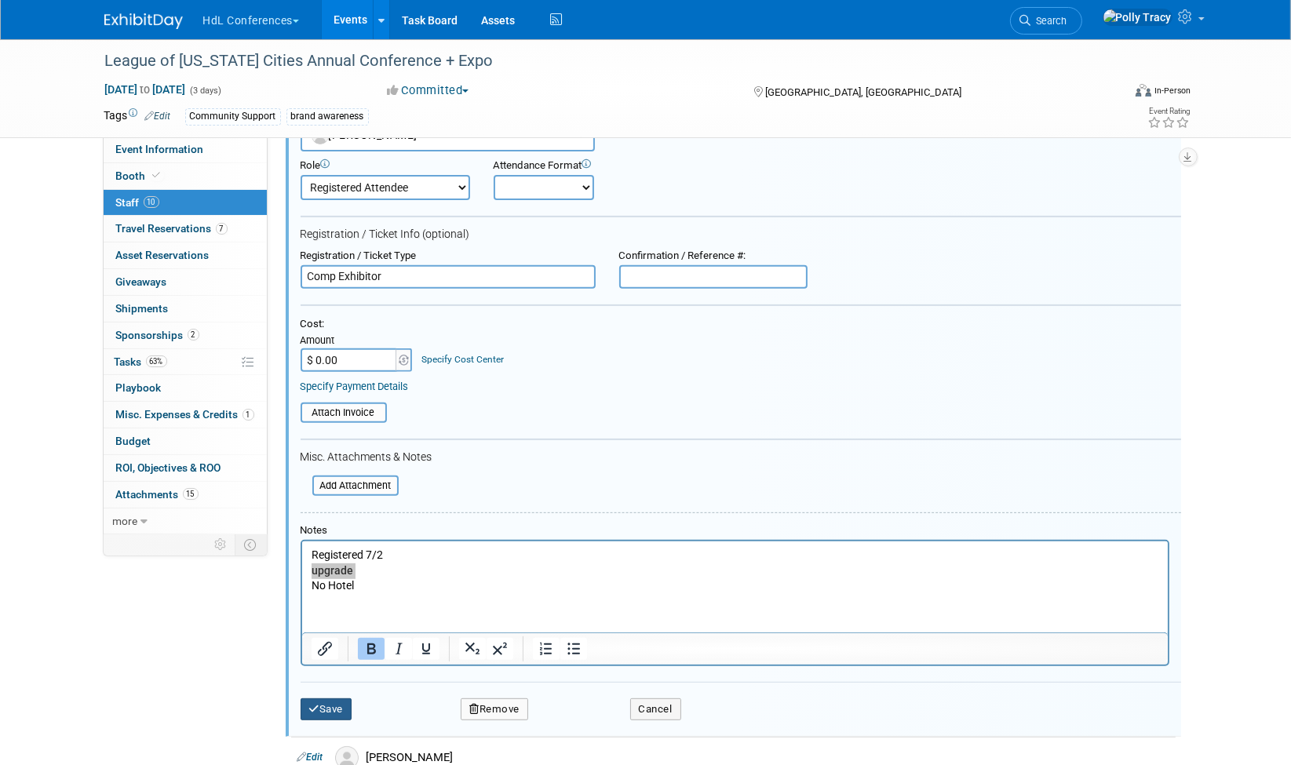
click at [341, 699] on button "Save" at bounding box center [327, 710] width 52 height 22
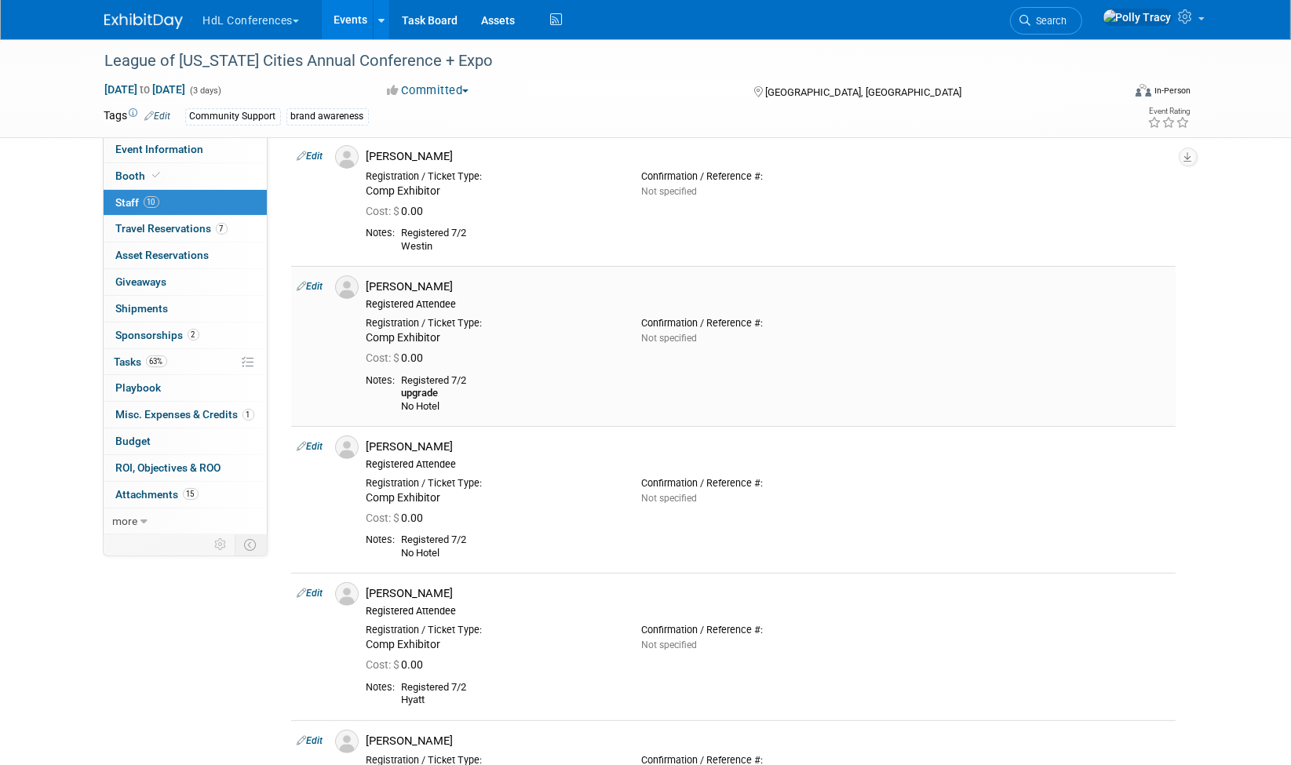
scroll to position [374, 0]
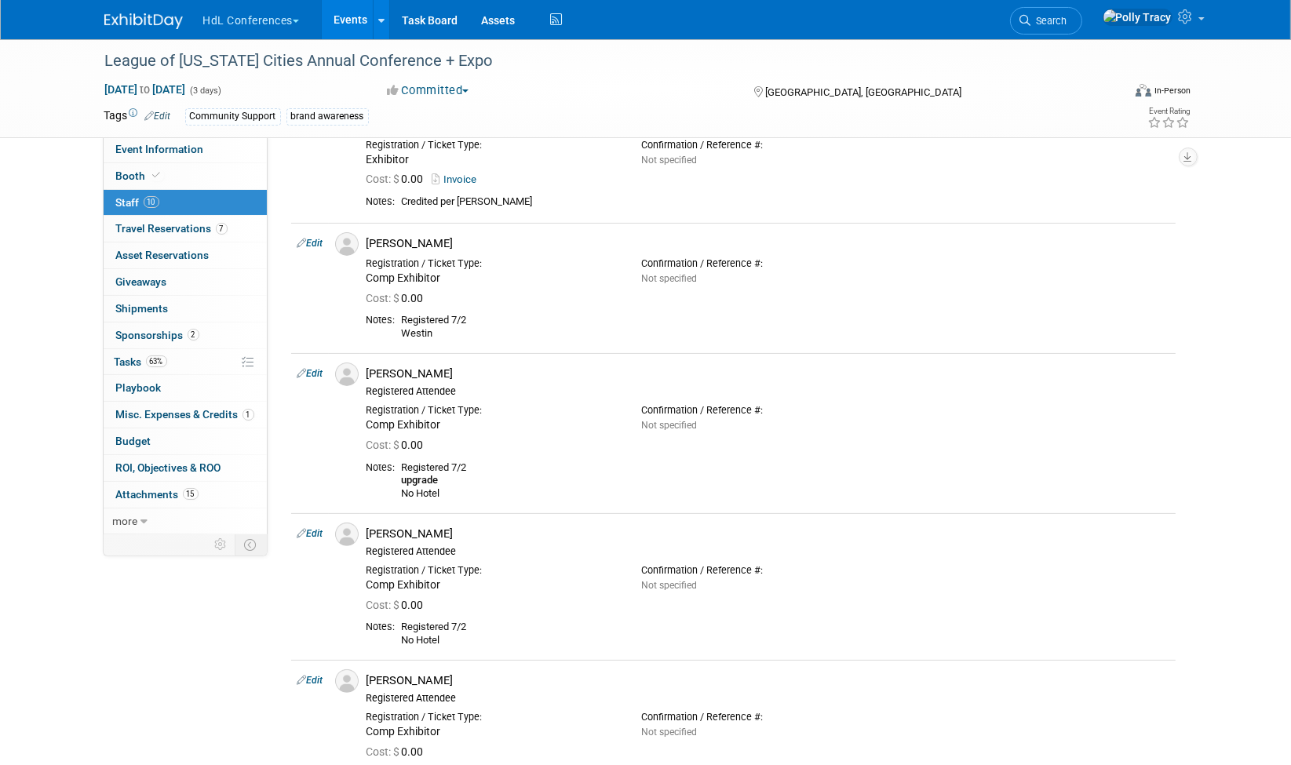
click at [318, 242] on link "Edit" at bounding box center [311, 243] width 26 height 11
select select "9ecd4327-6cde-49a0-b96f-c622b72dbe2f"
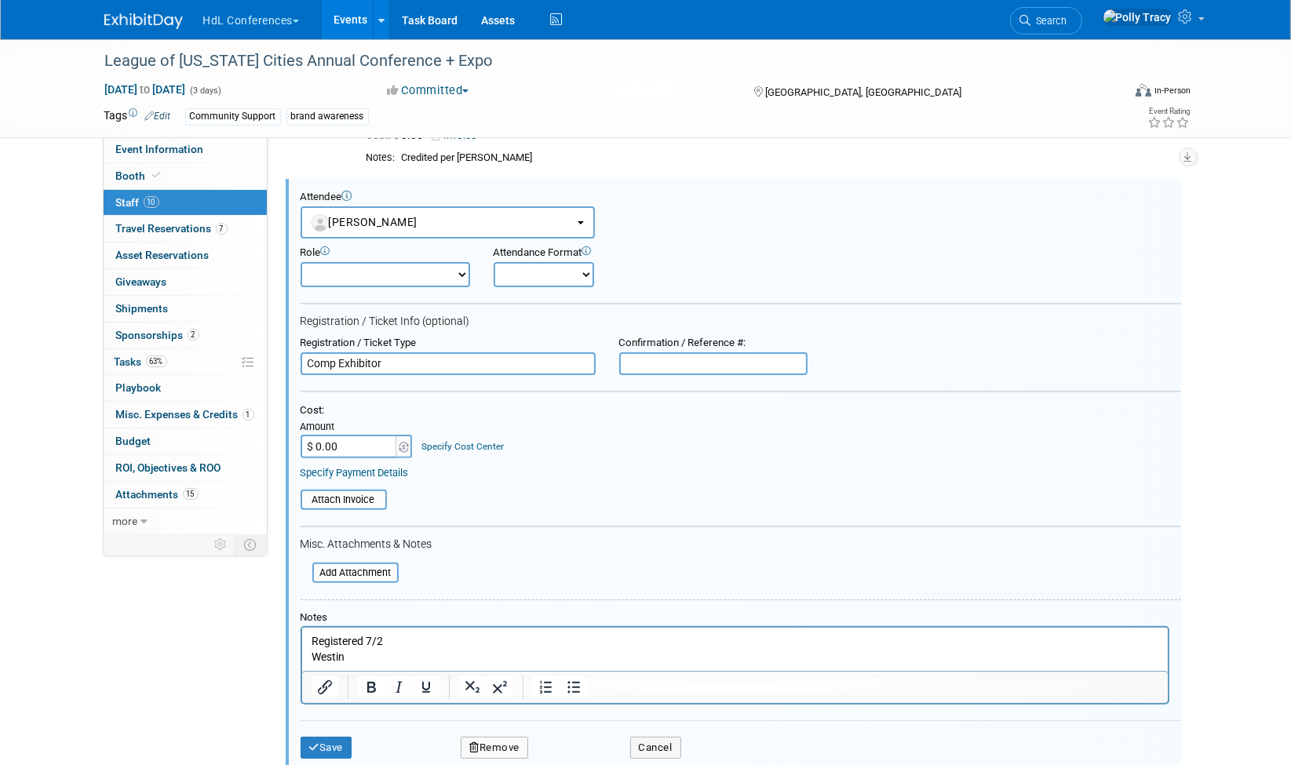
scroll to position [0, 0]
drag, startPoint x: 409, startPoint y: 354, endPoint x: 278, endPoint y: 364, distance: 131.5
click at [278, 364] on div "Event Information Event Info Booth Booth 10 Staff 10 Staff 7 Travel Reservation…" at bounding box center [646, 650] width 1107 height 2057
type input "all access pass - 1/5"
click at [349, 746] on button "Save" at bounding box center [327, 748] width 52 height 22
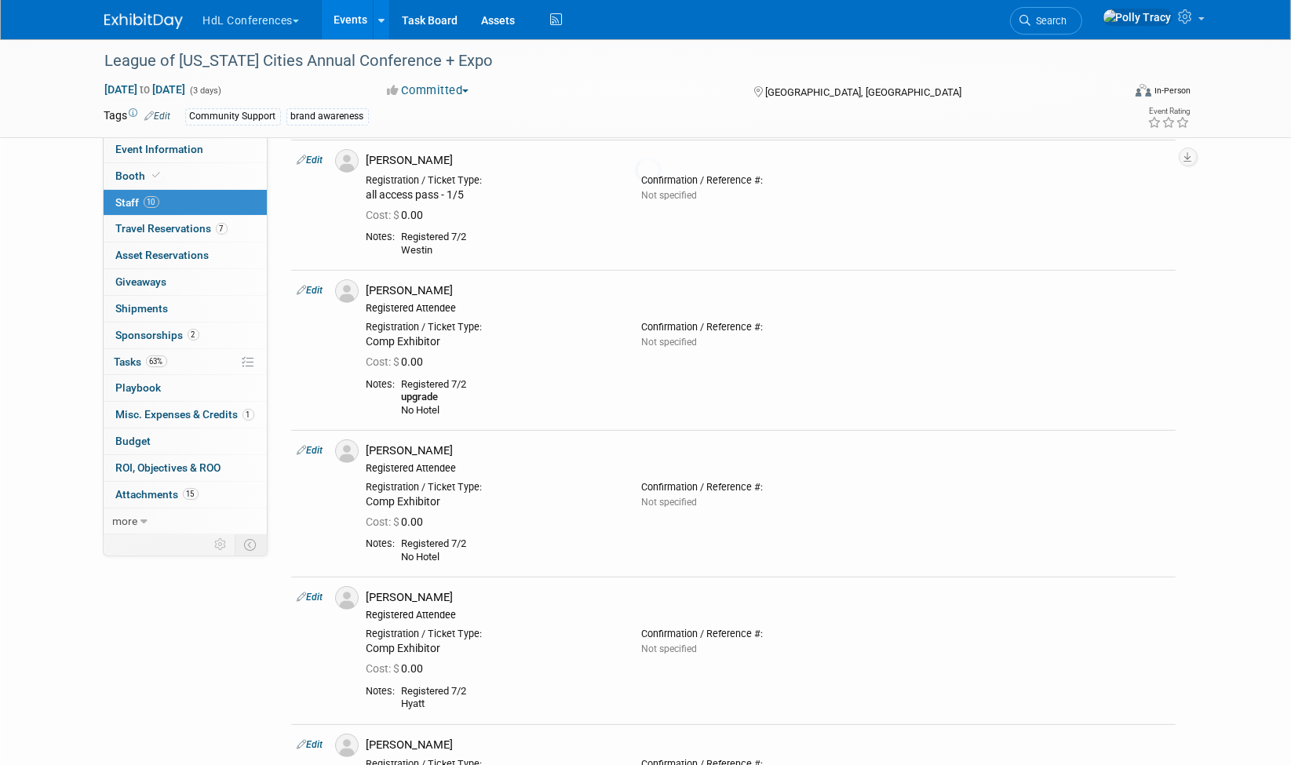
scroll to position [418, 0]
